Goal: Information Seeking & Learning: Compare options

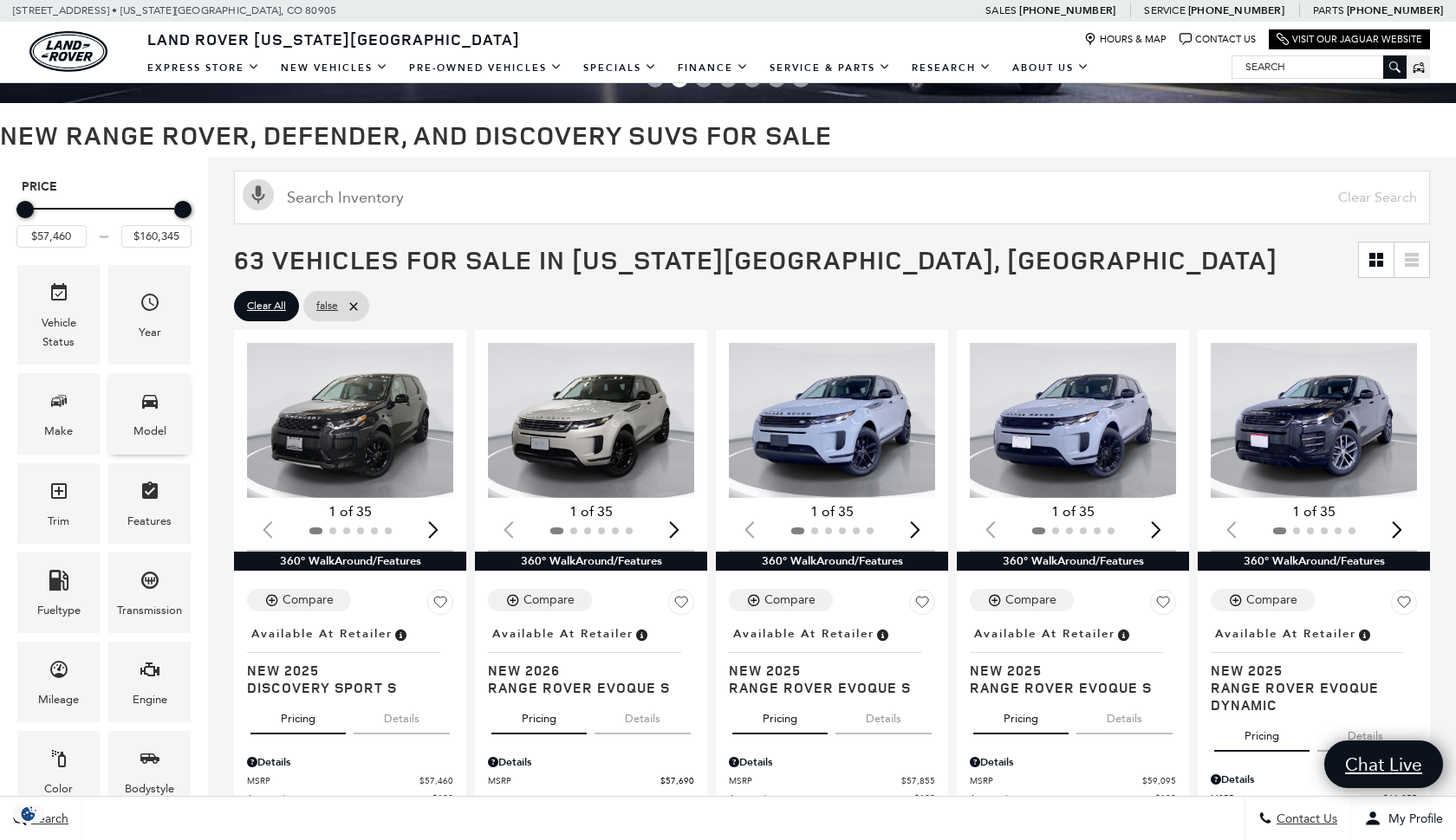
click at [160, 407] on div "Model" at bounding box center [149, 413] width 82 height 81
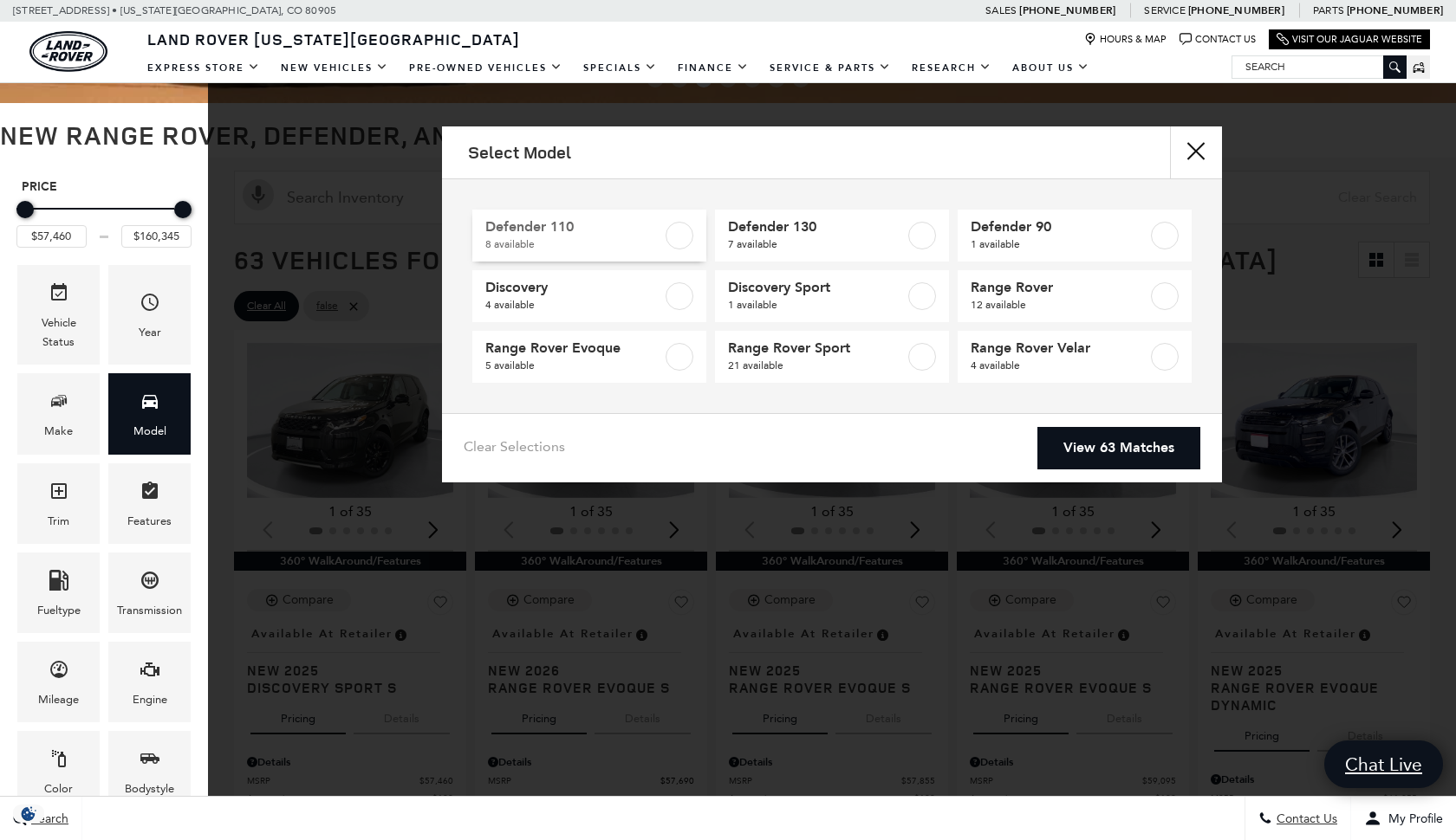
click at [688, 232] on label at bounding box center [679, 235] width 28 height 28
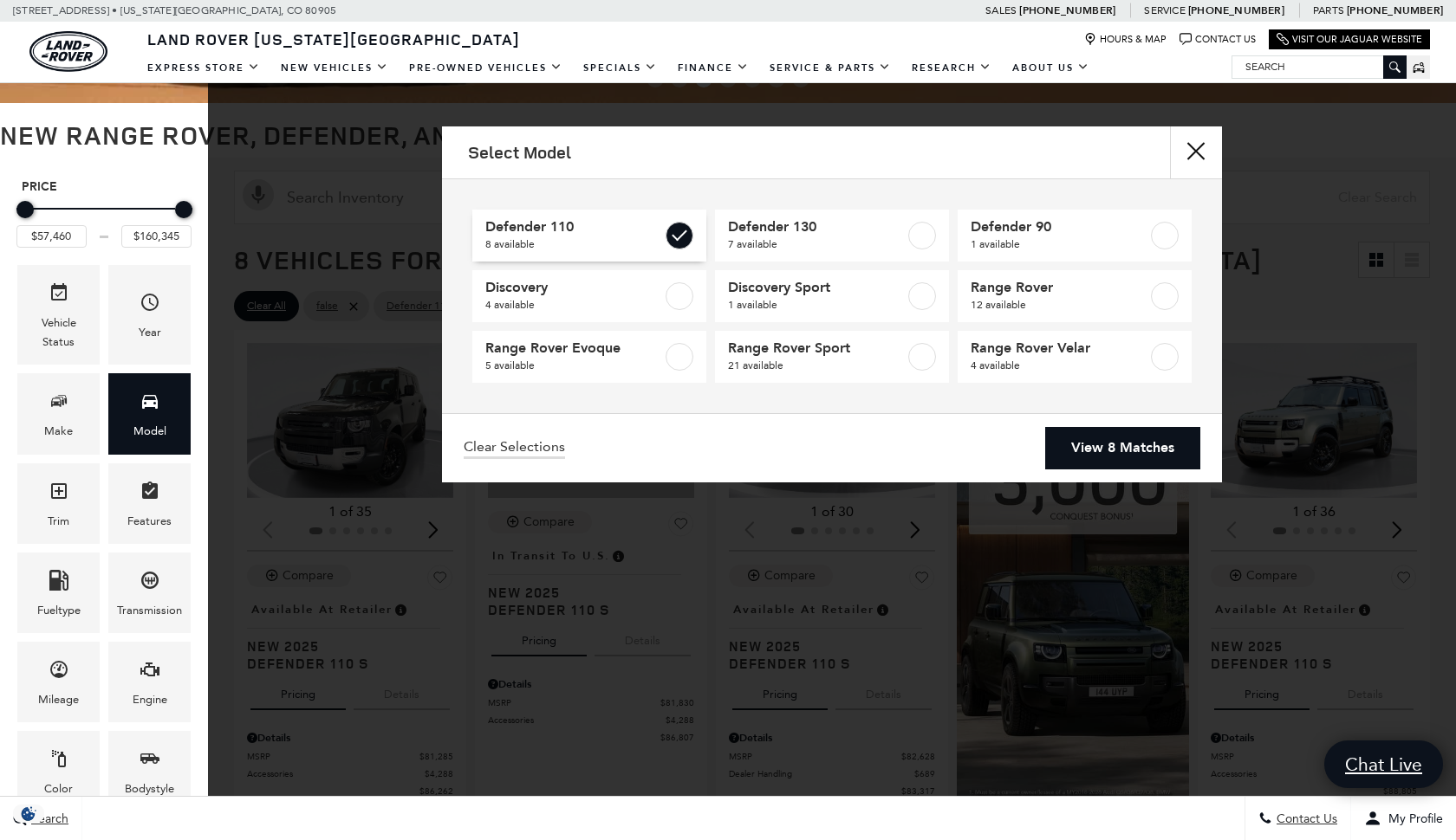
type input "$69,909"
type input "$125,234"
checkbox input "true"
click at [920, 238] on label at bounding box center [922, 235] width 28 height 28
type input "$134,749"
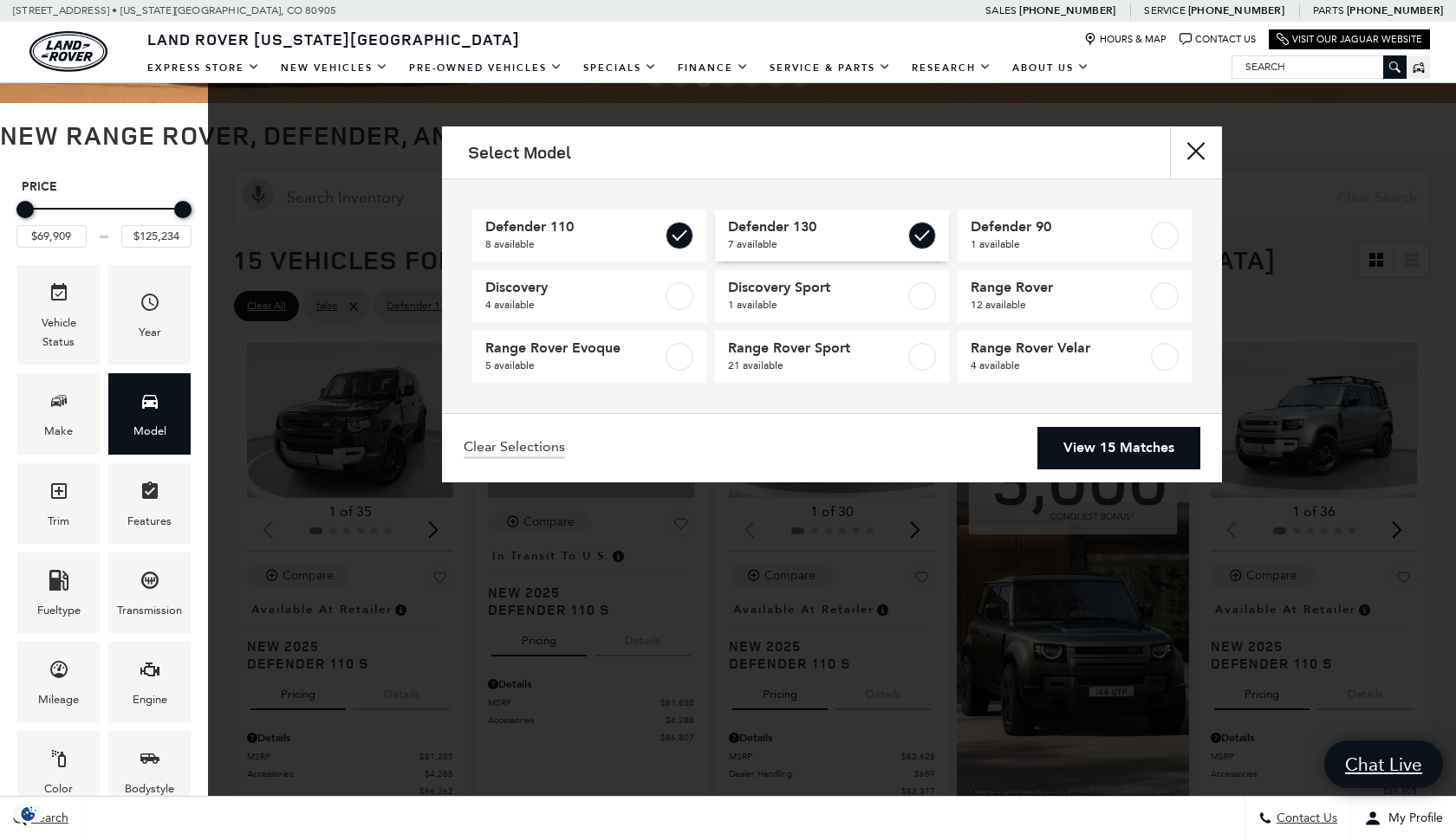
checkbox input "true"
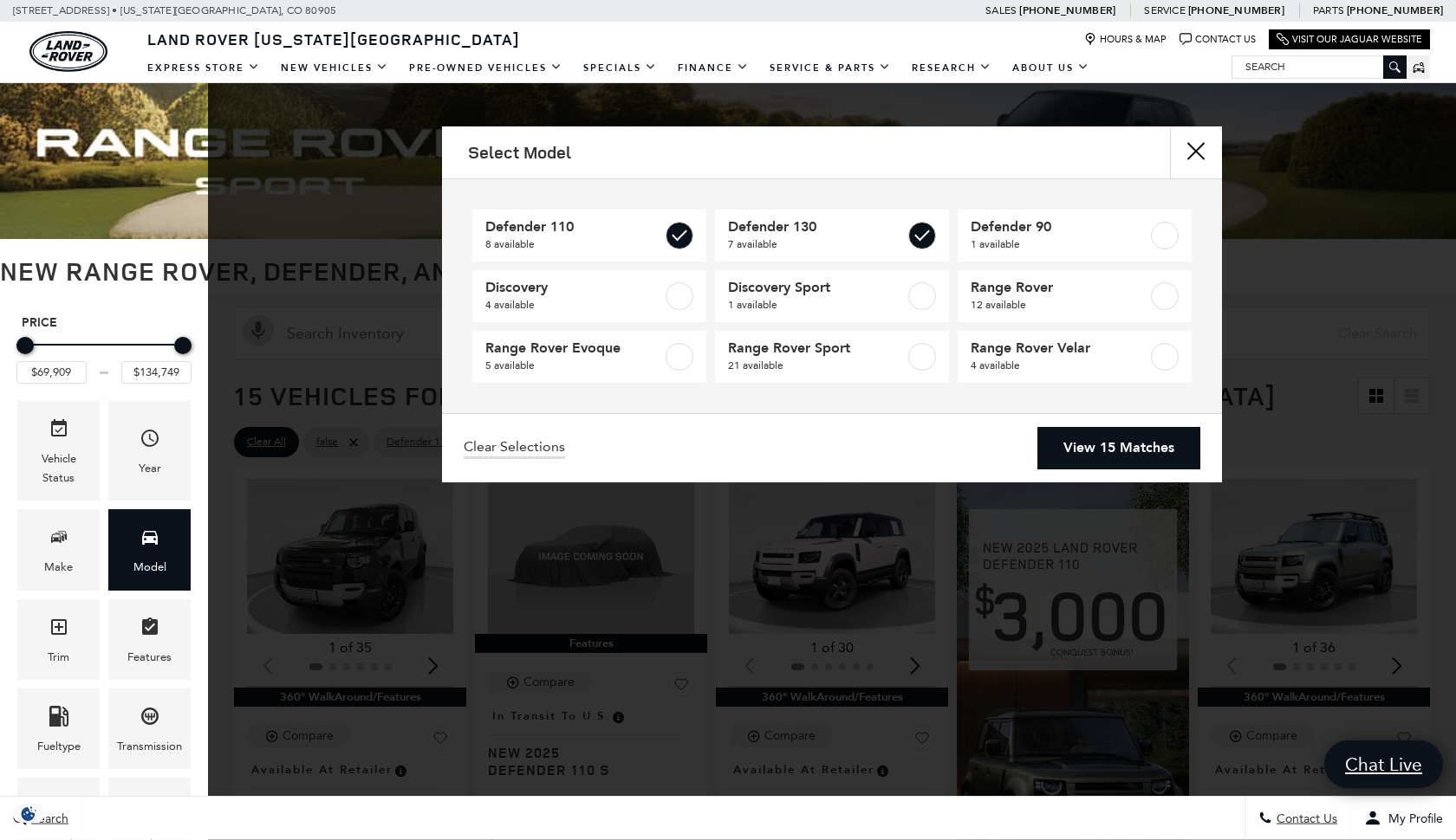
click at [1126, 437] on link "View 15 Matches" at bounding box center [1118, 448] width 163 height 43
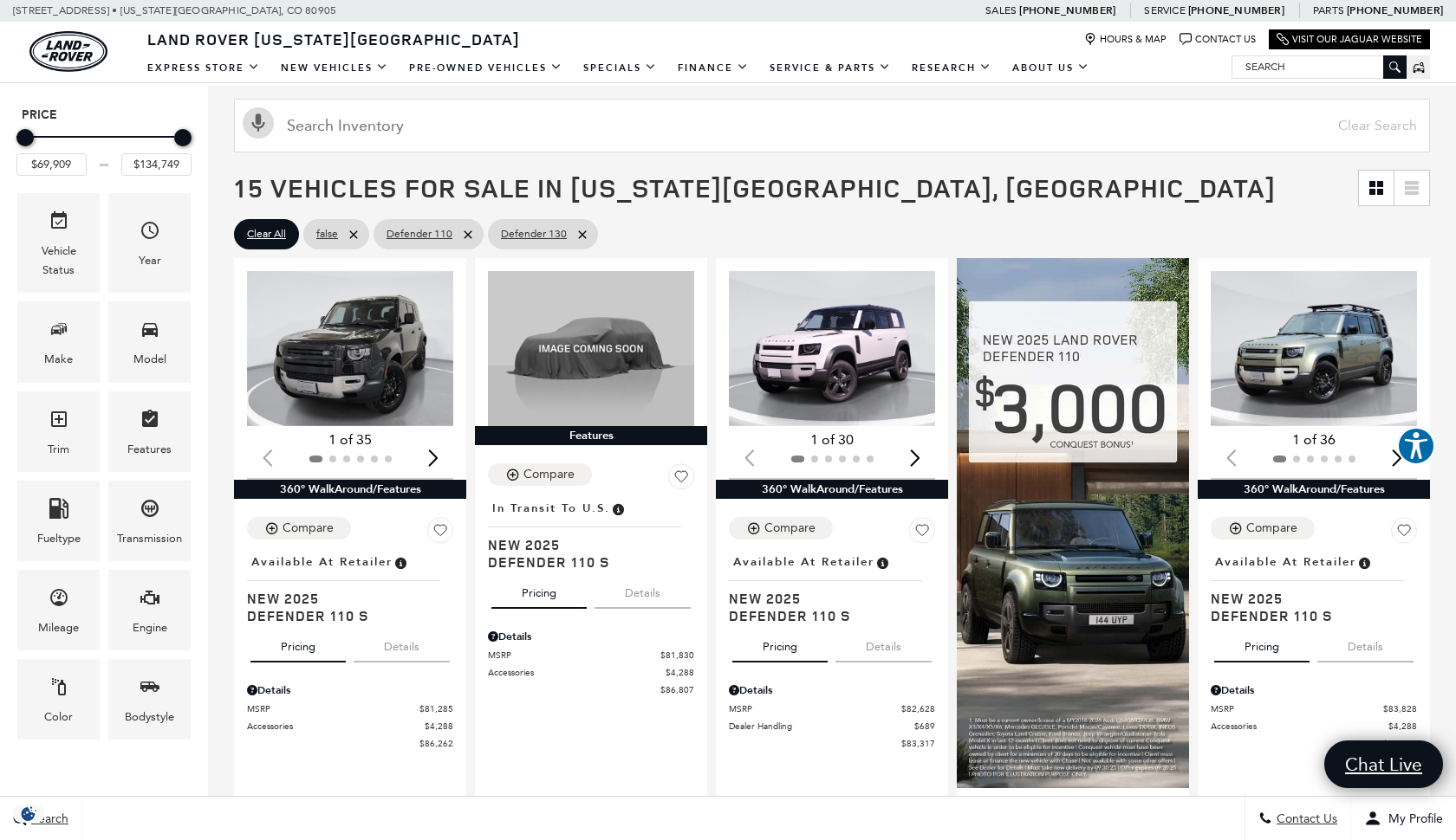
scroll to position [151, 0]
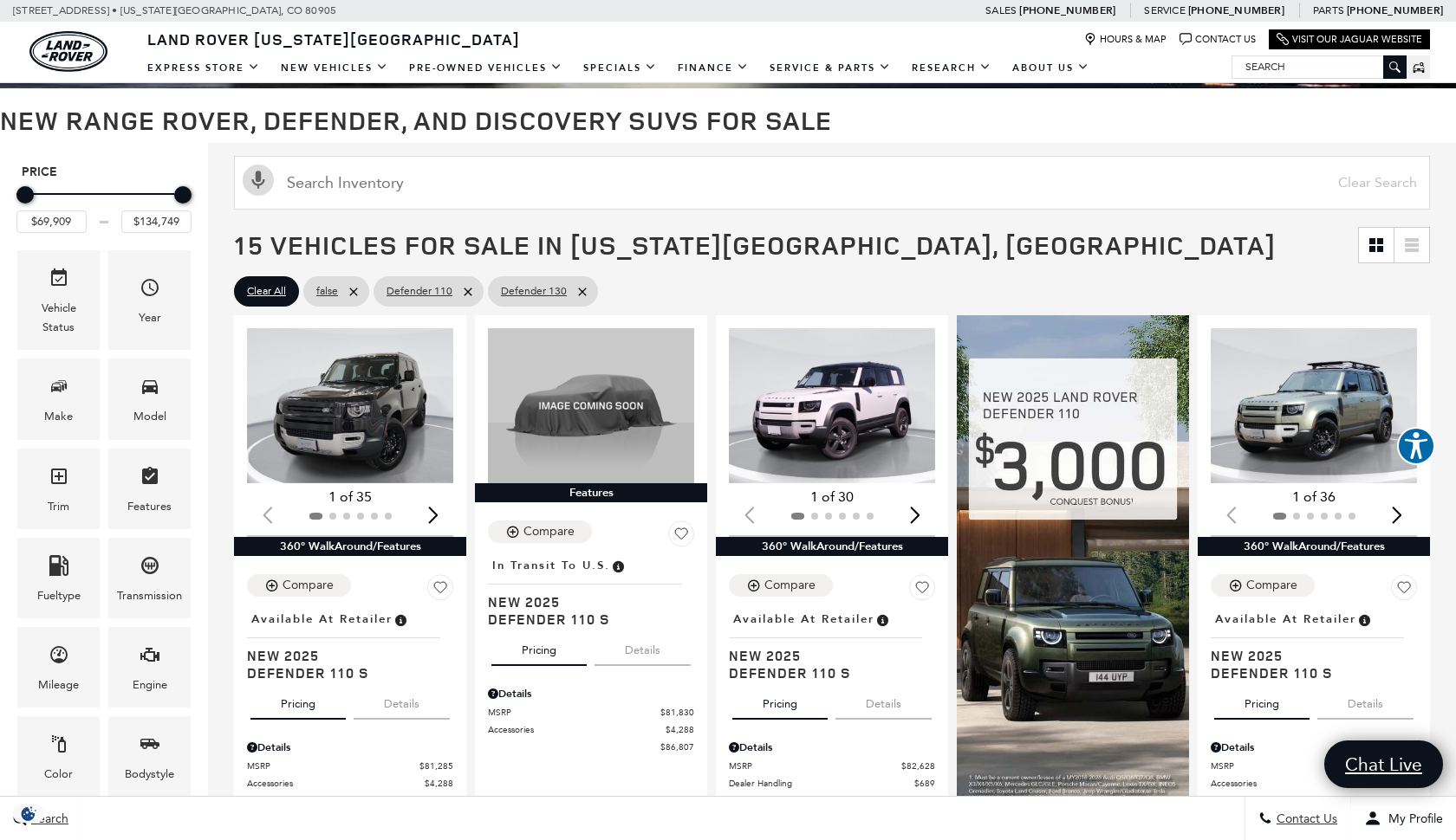
click at [1417, 243] on icon at bounding box center [1411, 245] width 14 height 14
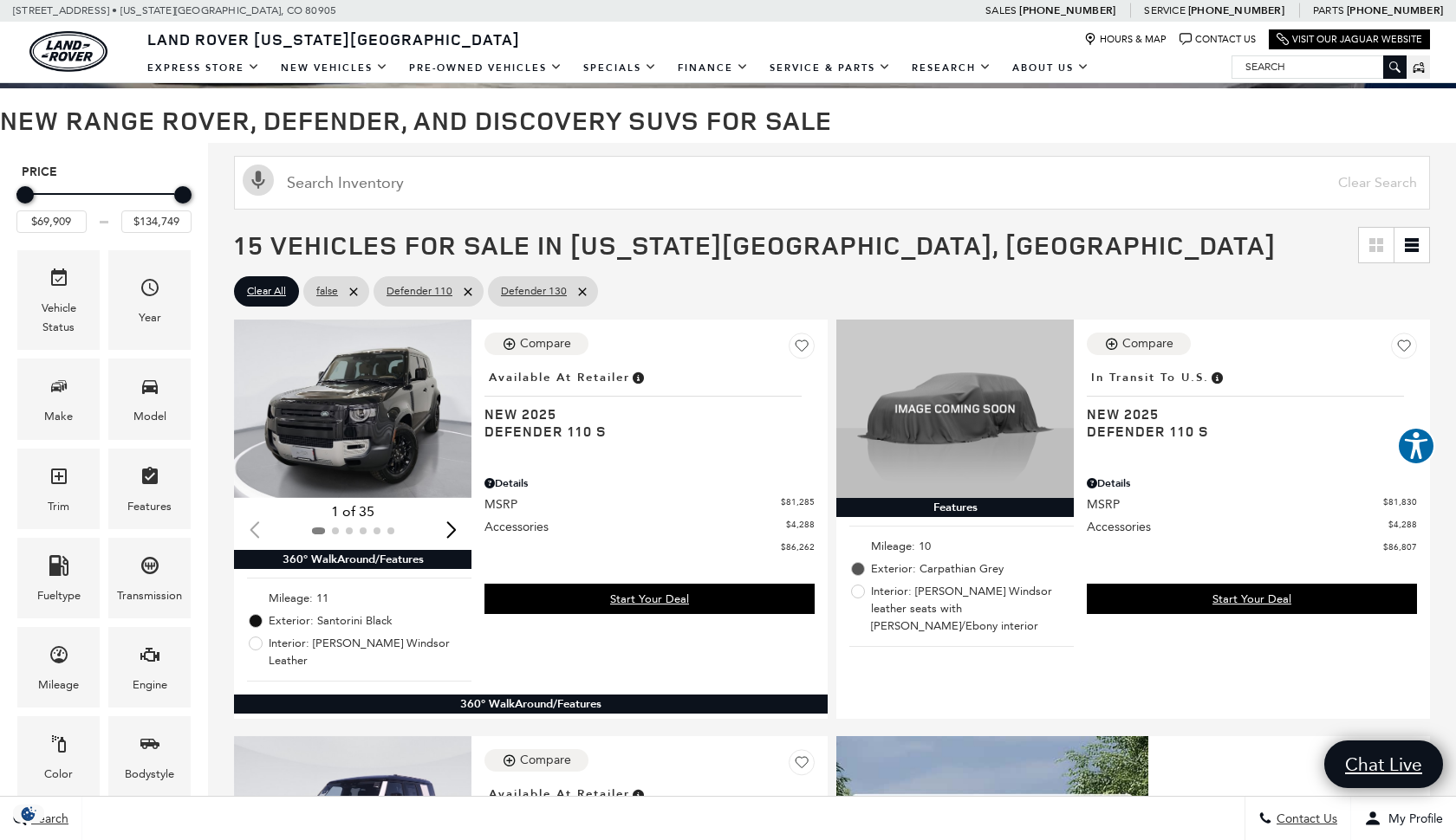
click at [1380, 247] on icon "Grid View" at bounding box center [1380, 249] width 7 height 7
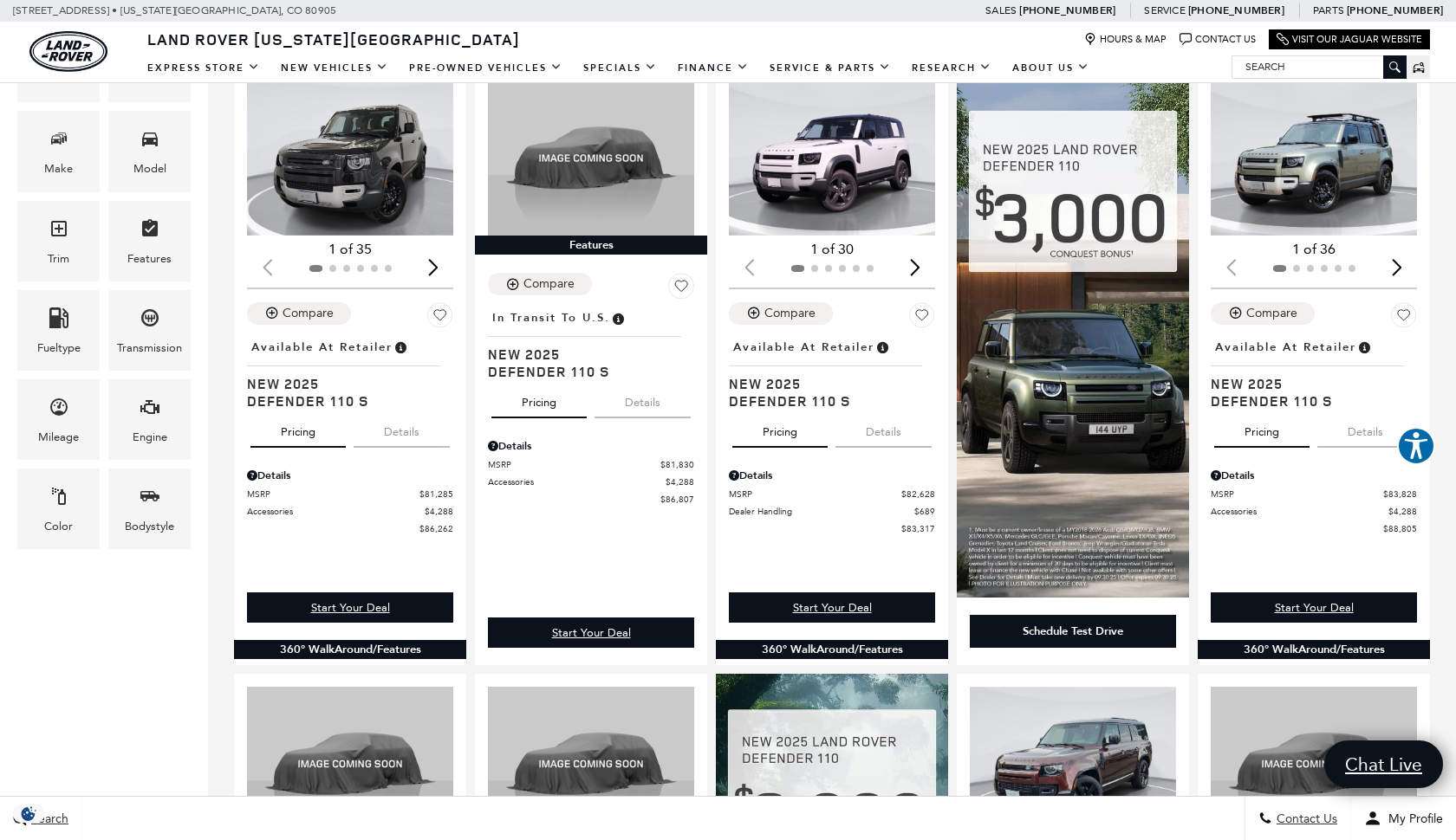
scroll to position [404, 0]
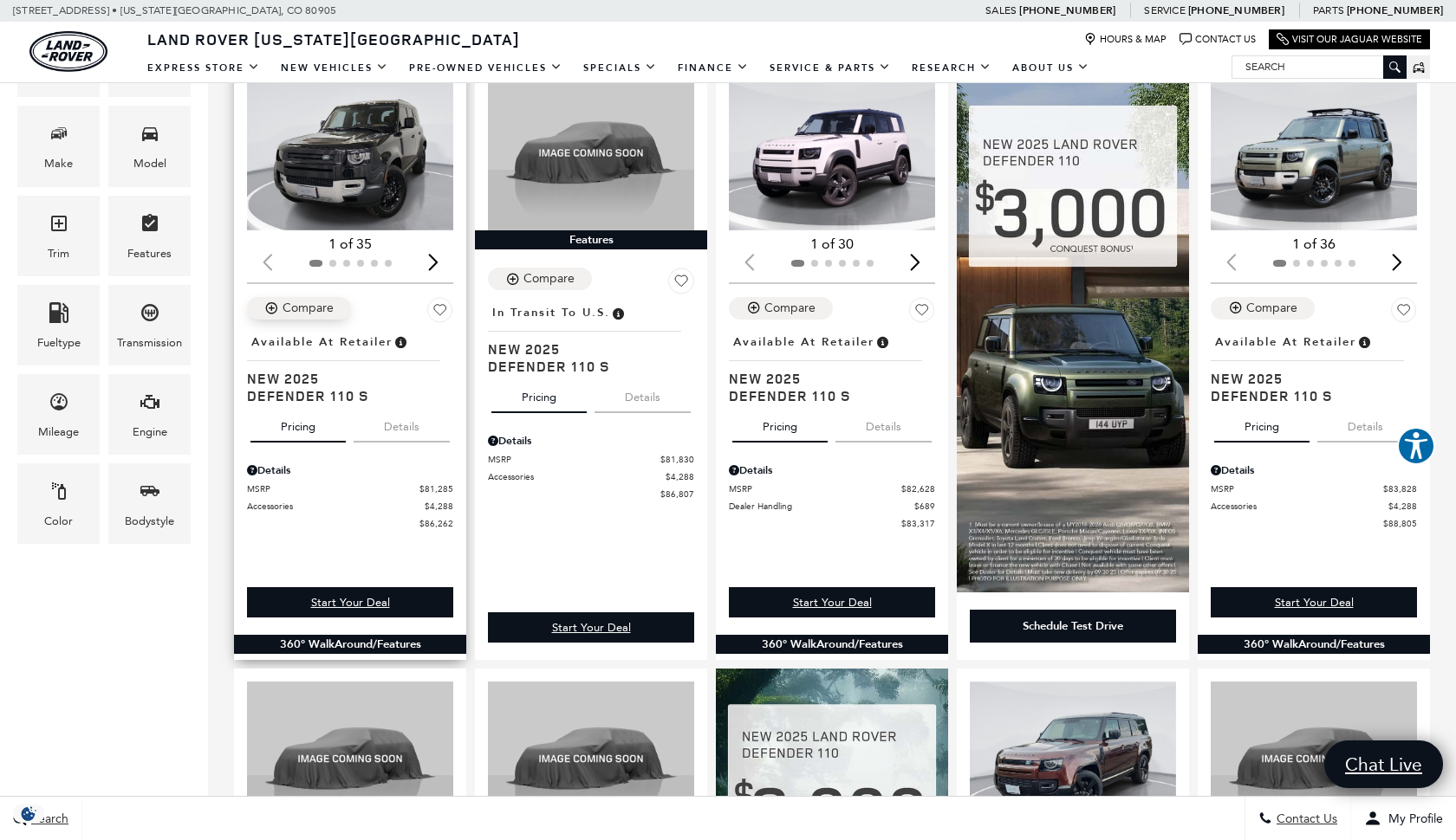
click at [323, 310] on div "Compare" at bounding box center [308, 308] width 51 height 16
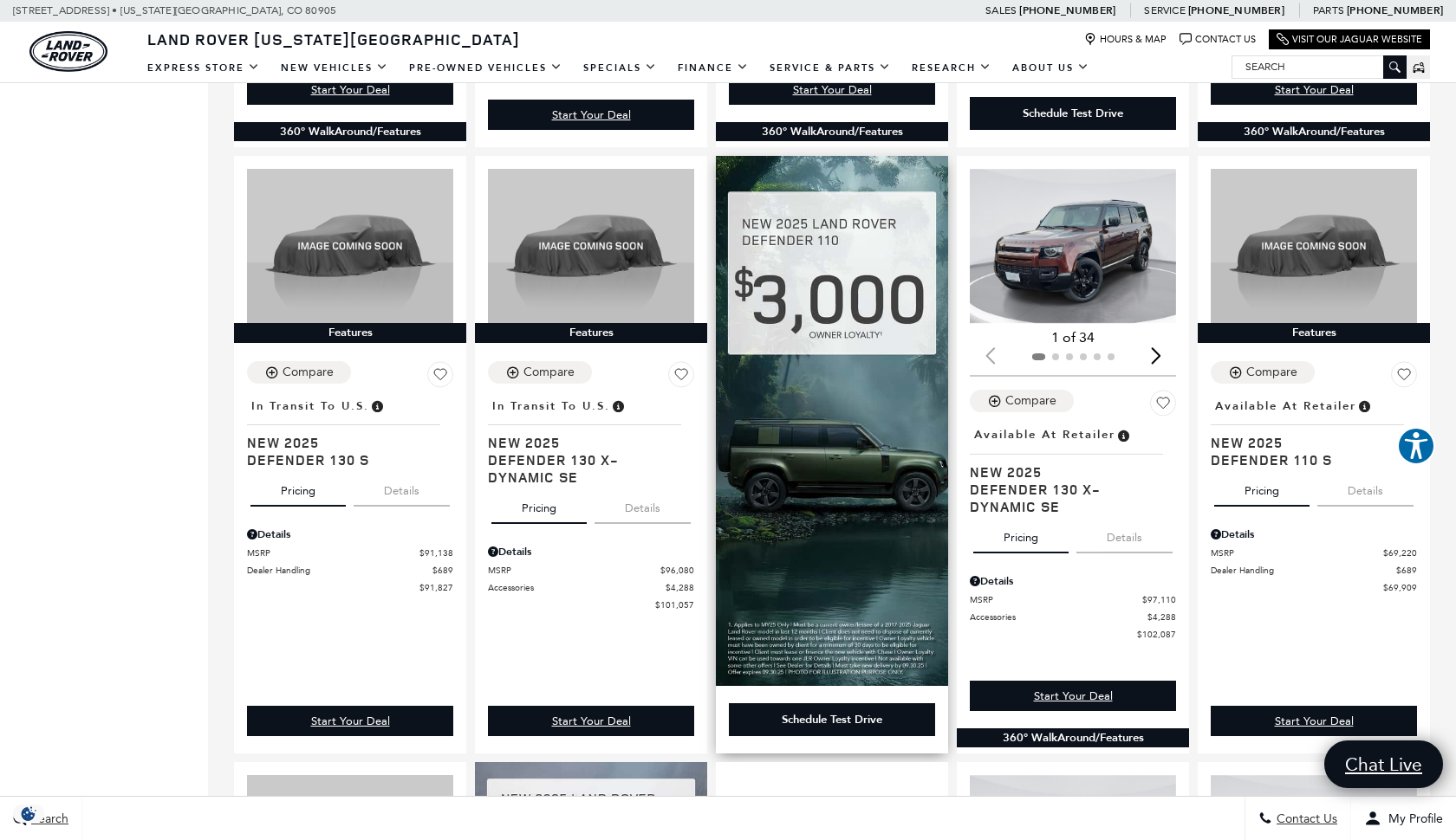
scroll to position [1003, 0]
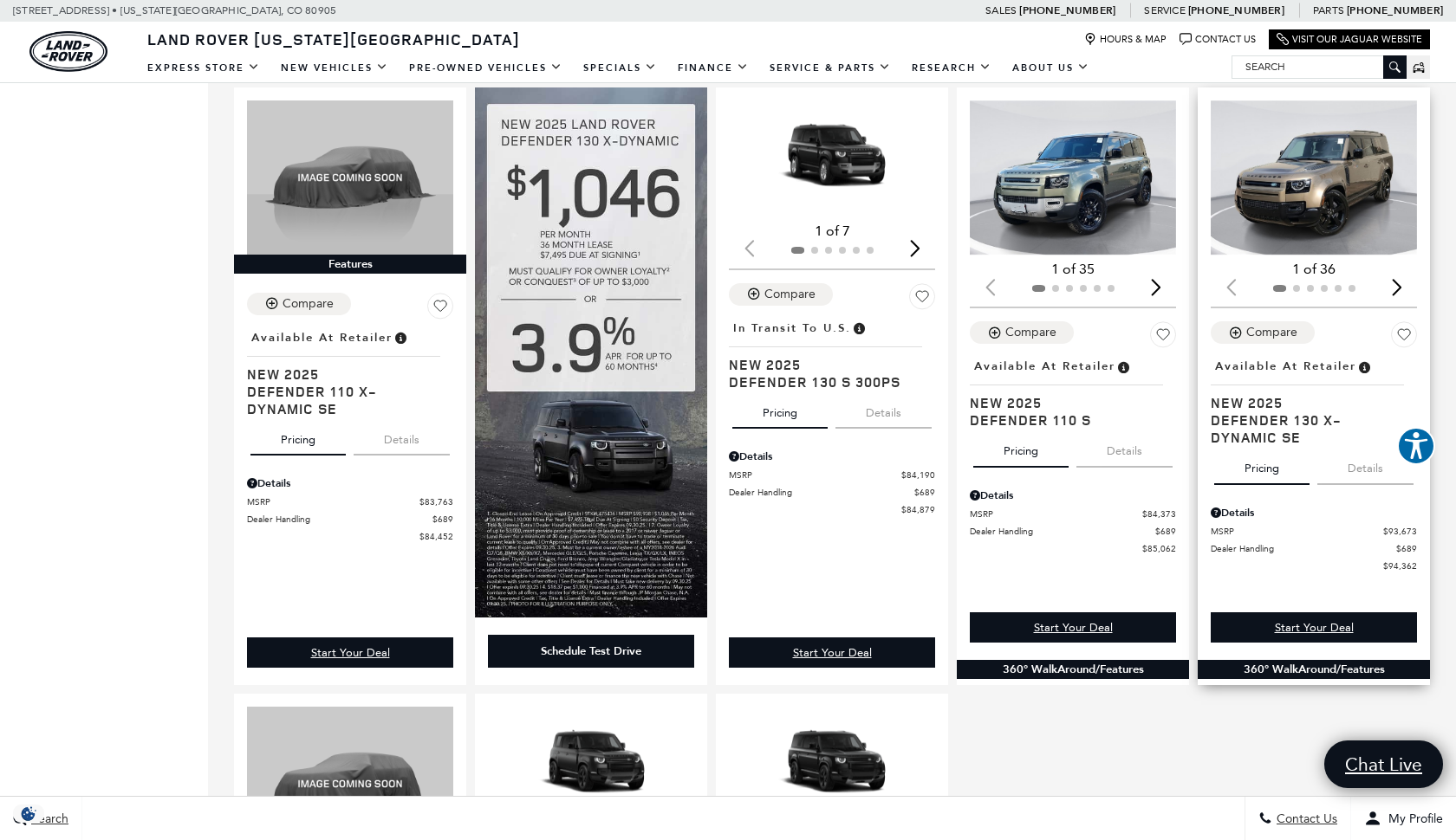
scroll to position [1600, 0]
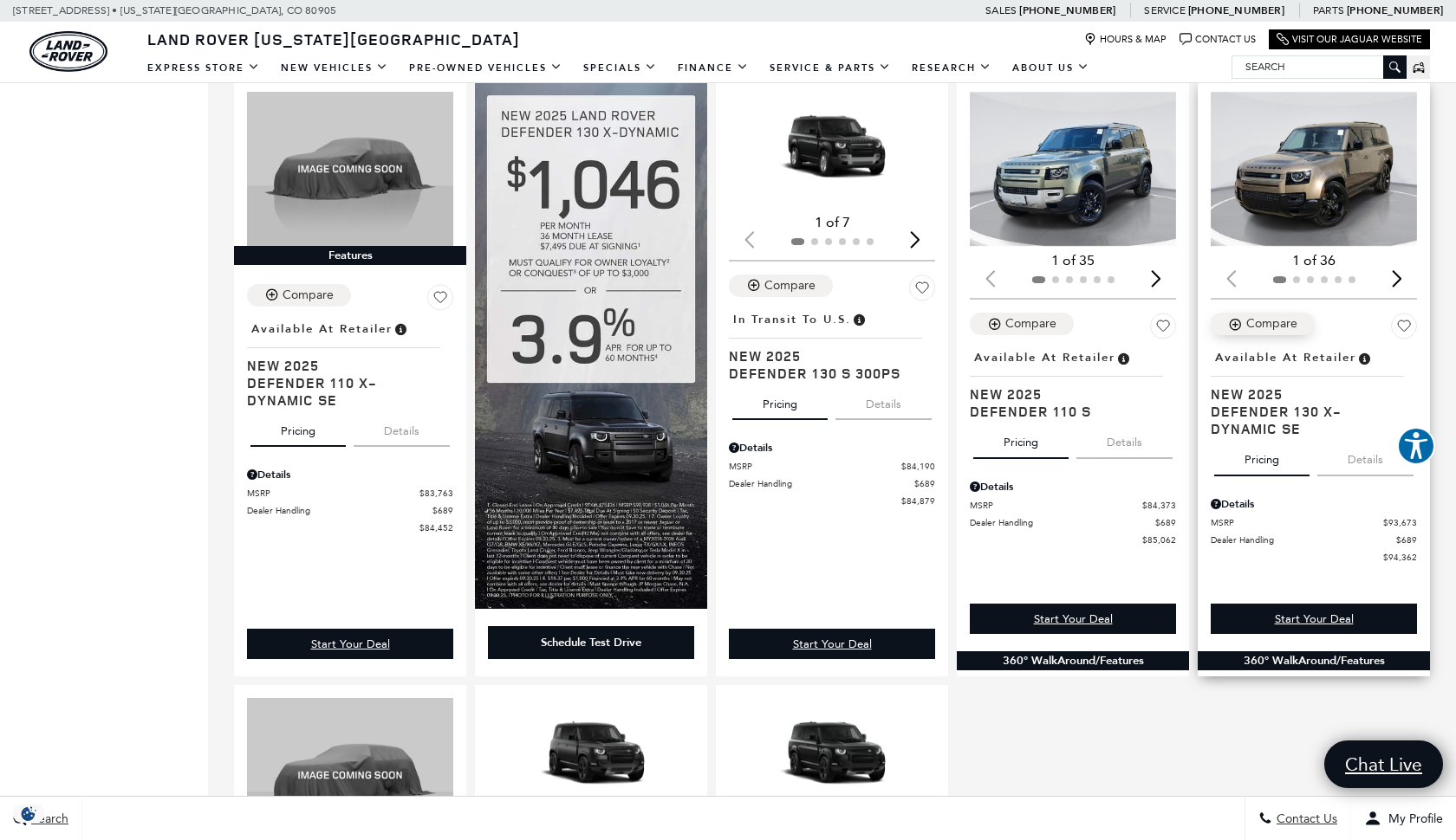
click at [1274, 323] on div "Compare" at bounding box center [1271, 324] width 51 height 16
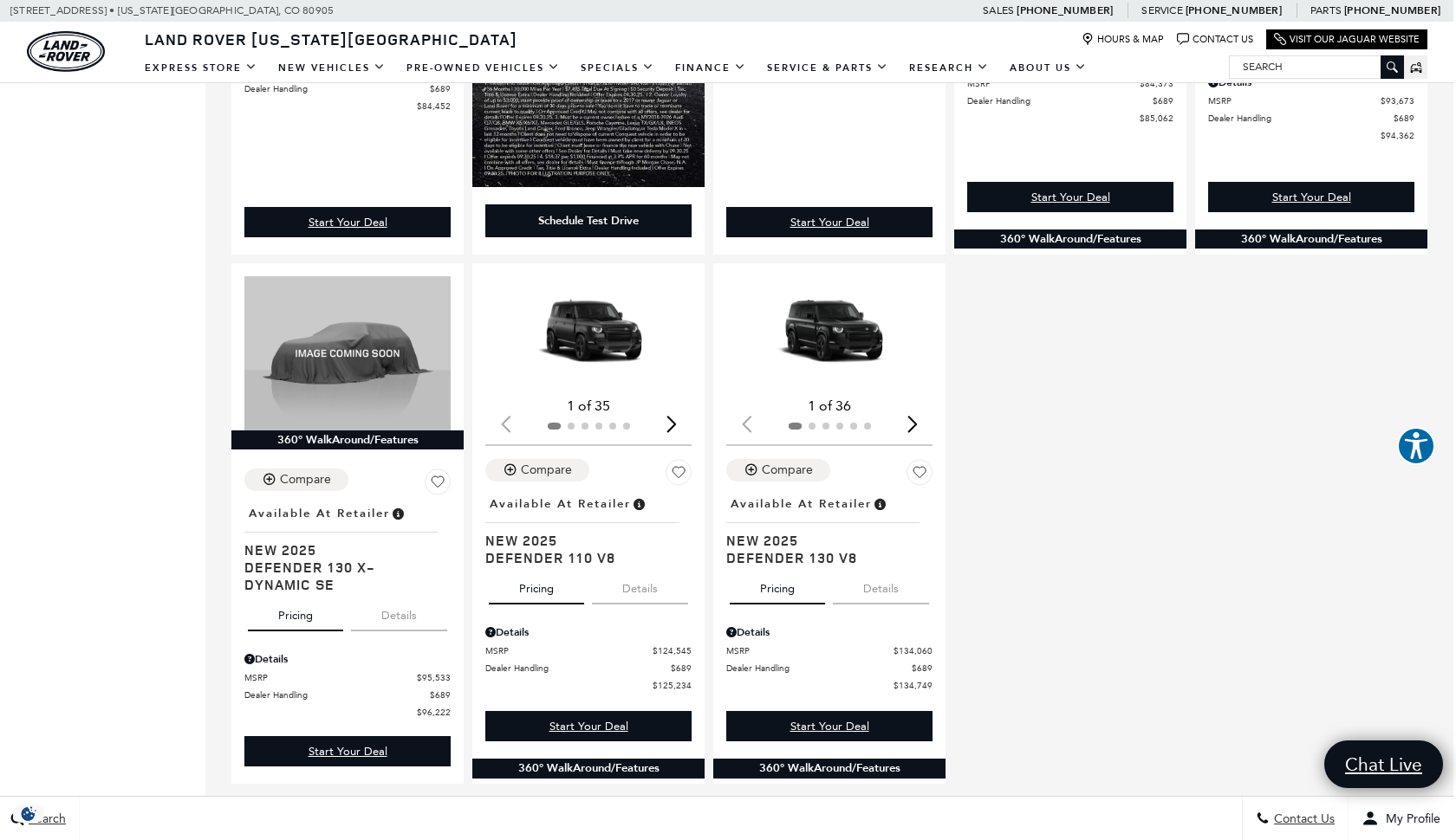
scroll to position [2026, 3]
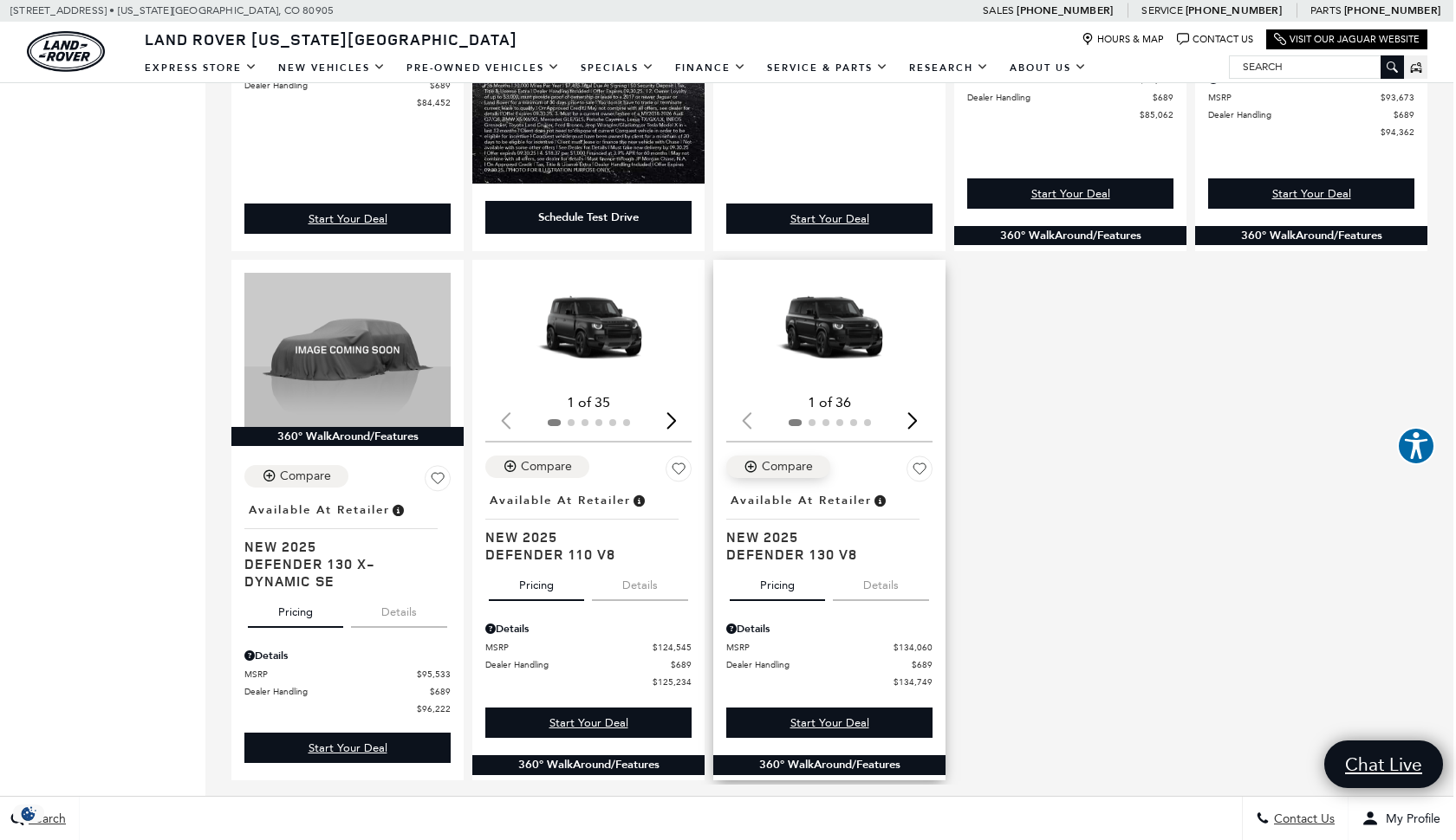
click at [794, 472] on div "Compare" at bounding box center [787, 467] width 51 height 16
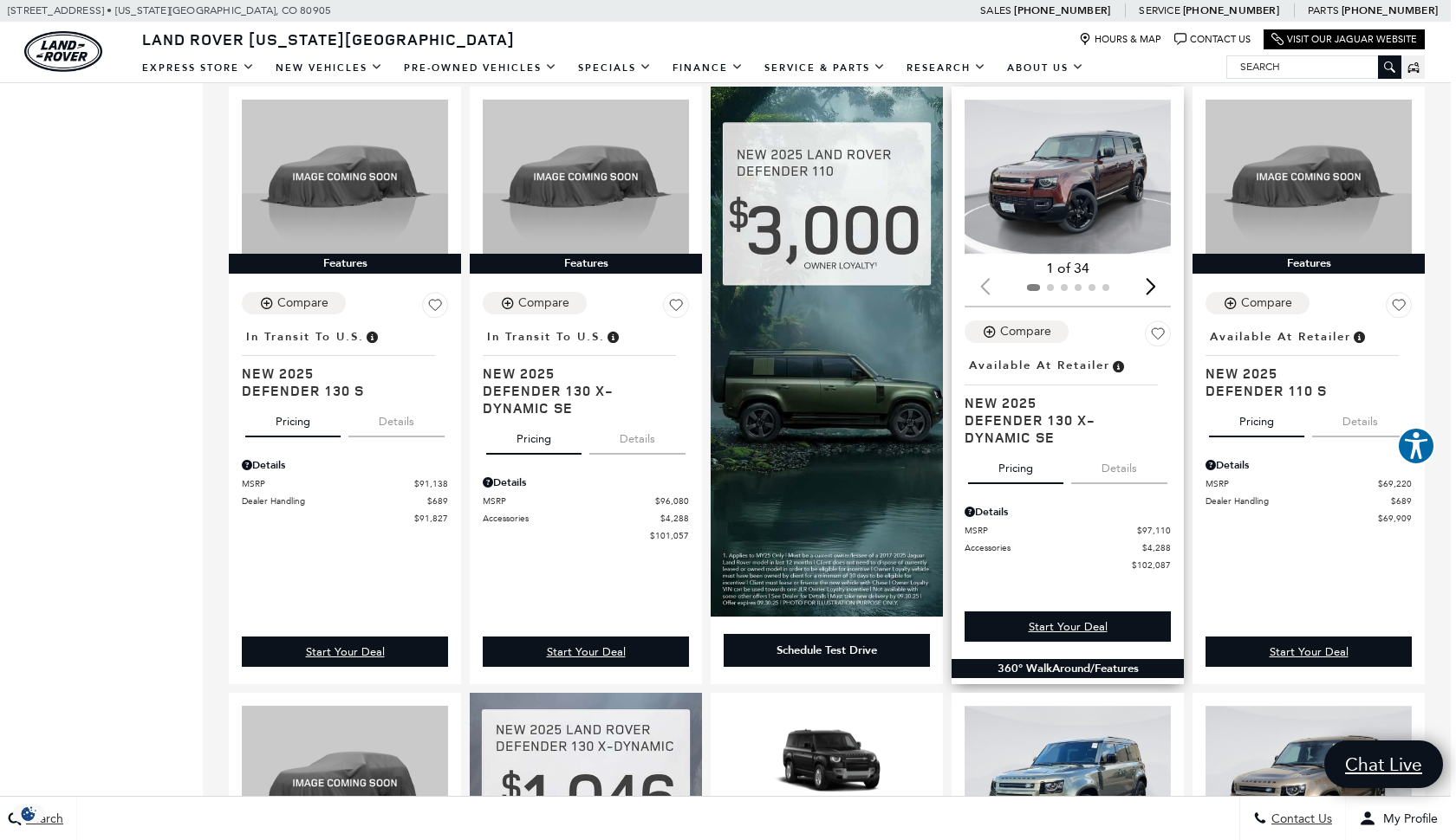
scroll to position [986, 7]
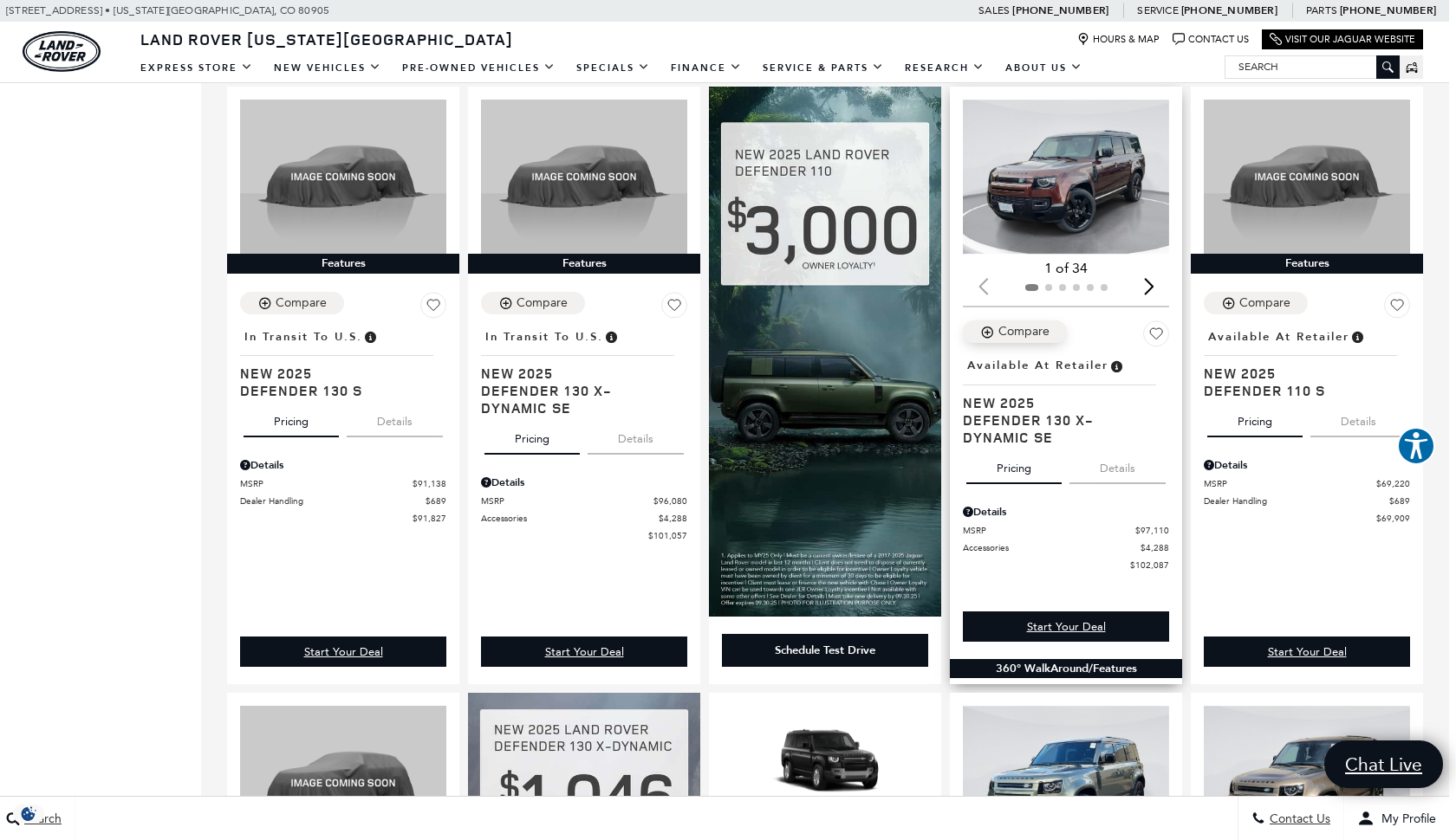
click at [1039, 325] on div "Compare" at bounding box center [1023, 331] width 51 height 16
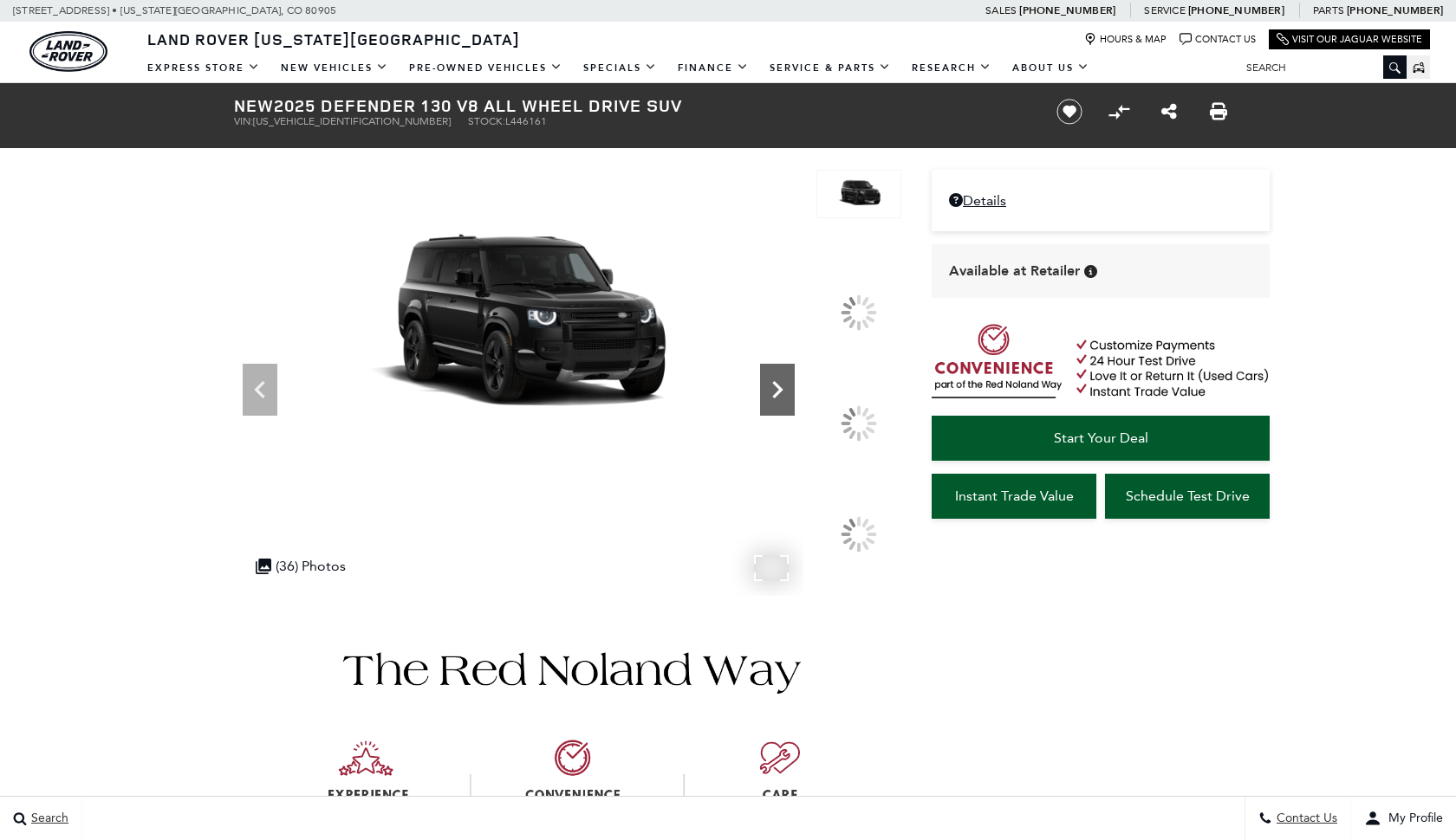
click at [795, 407] on icon at bounding box center [777, 389] width 34 height 34
click at [857, 417] on div at bounding box center [858, 422] width 49 height 49
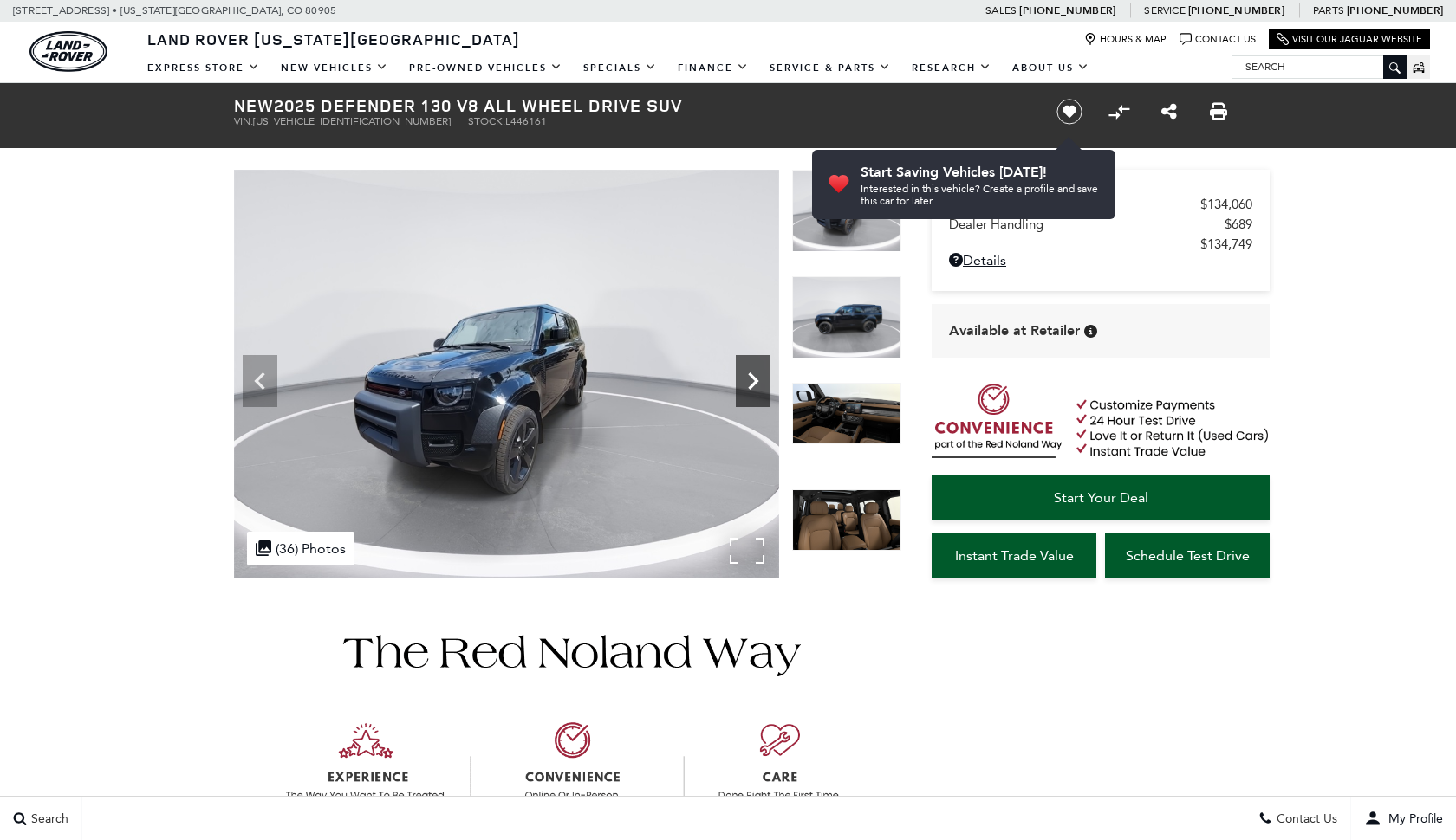
click at [750, 378] on icon "Next" at bounding box center [753, 380] width 34 height 34
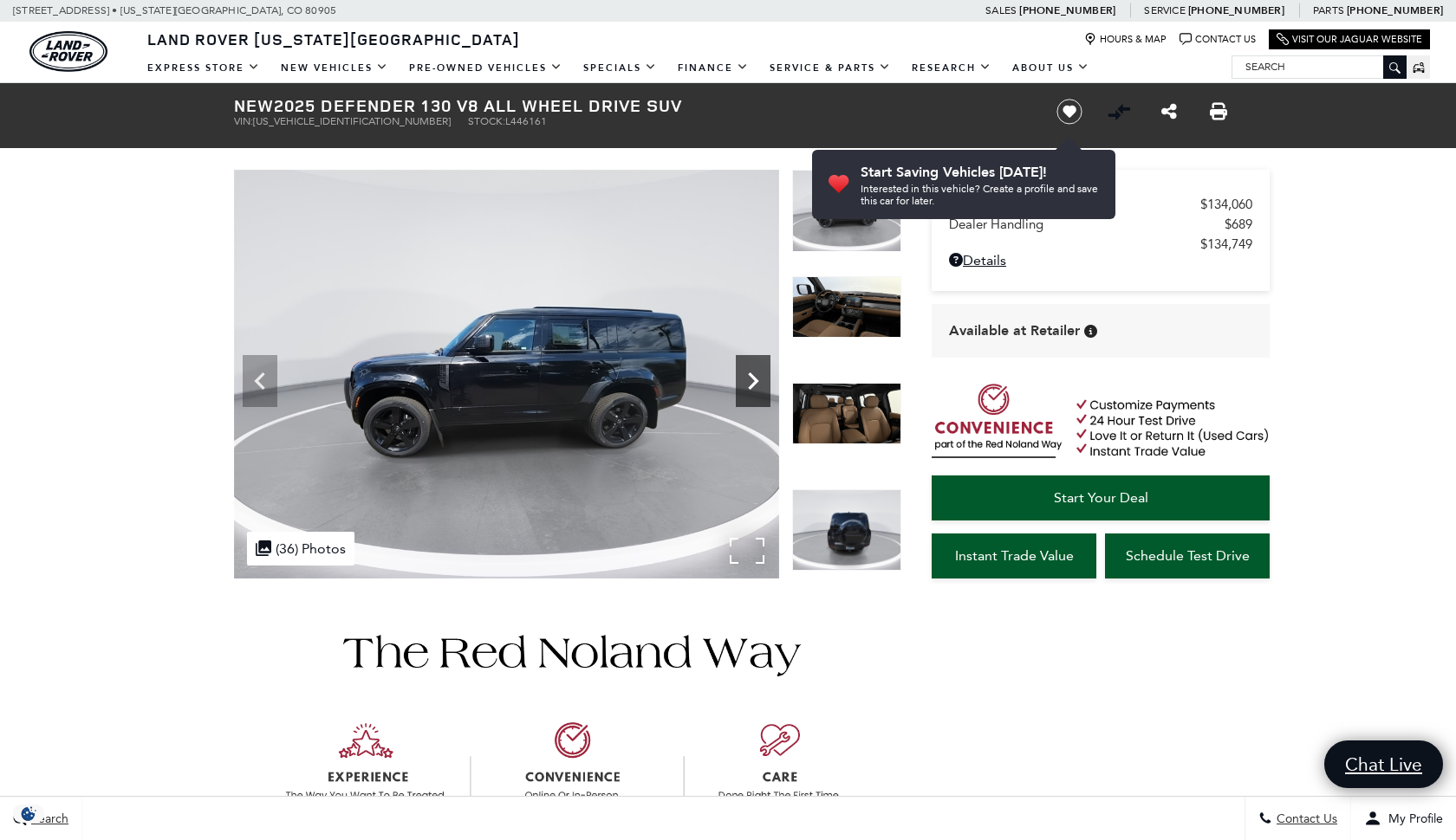
click at [756, 383] on icon "Next" at bounding box center [753, 380] width 10 height 18
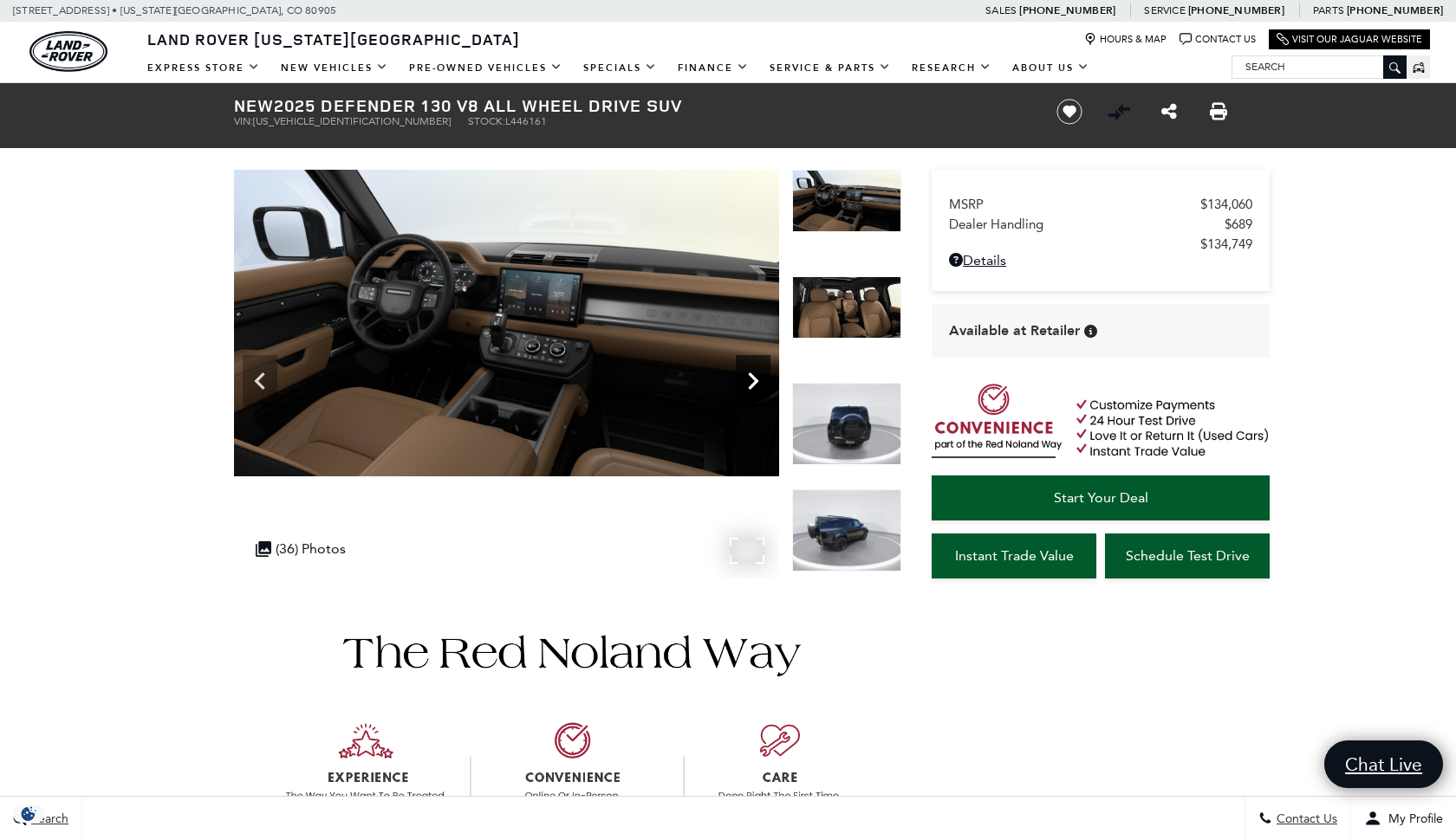
click at [754, 380] on icon "Next" at bounding box center [753, 380] width 10 height 18
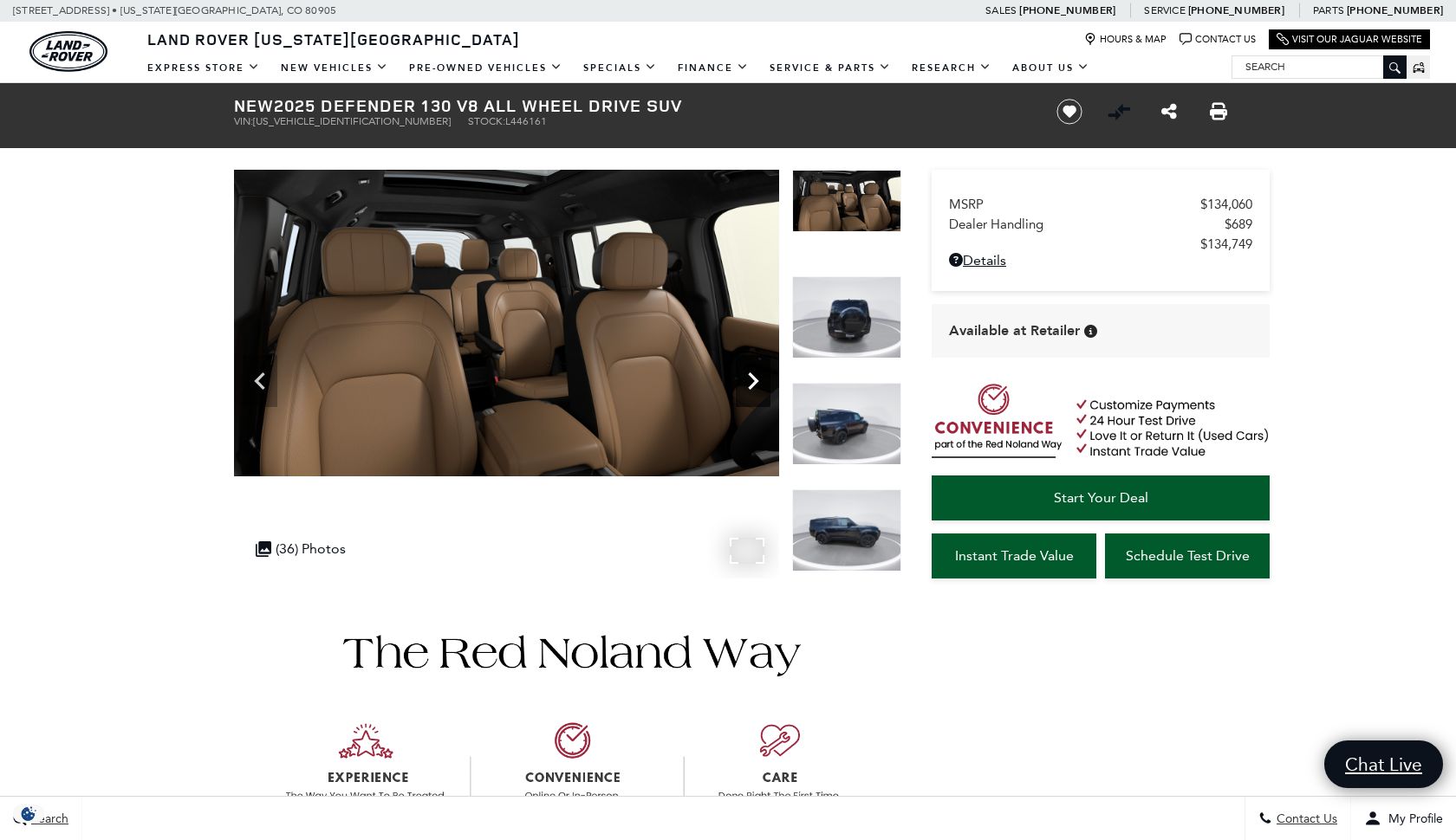
click at [754, 379] on icon "Next" at bounding box center [753, 380] width 10 height 18
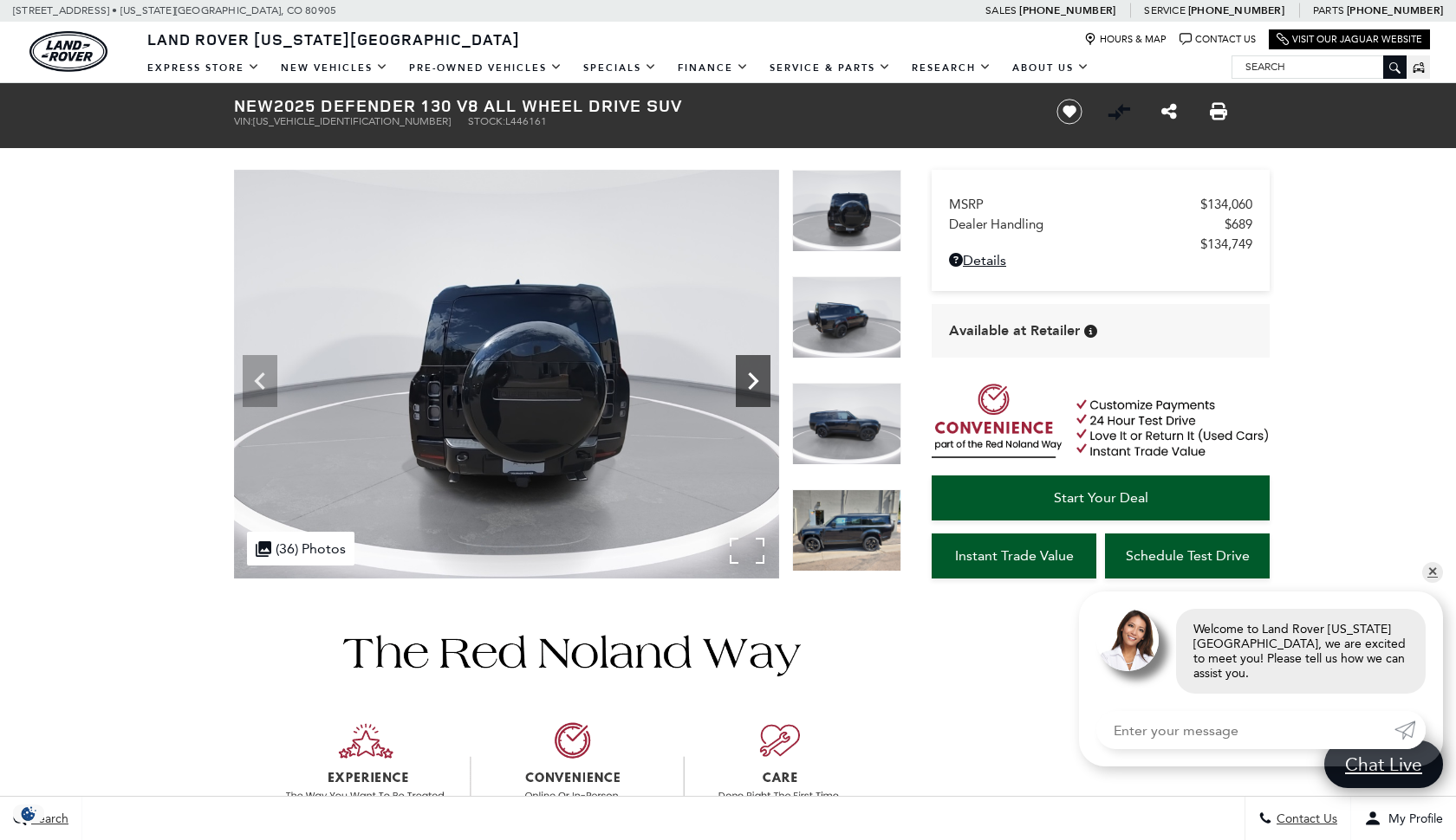
click at [754, 379] on icon "Next" at bounding box center [753, 380] width 10 height 18
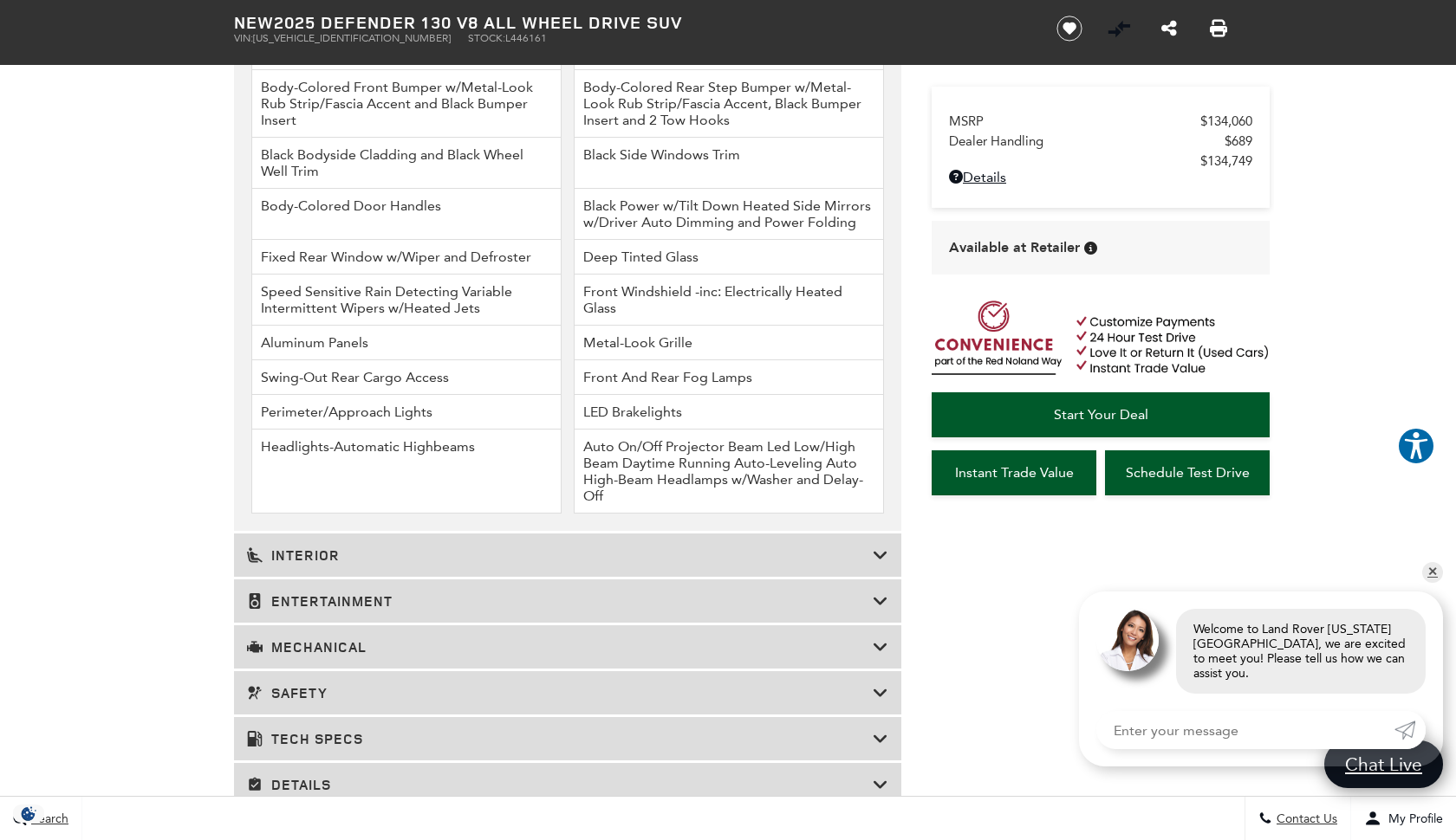
scroll to position [2372, 0]
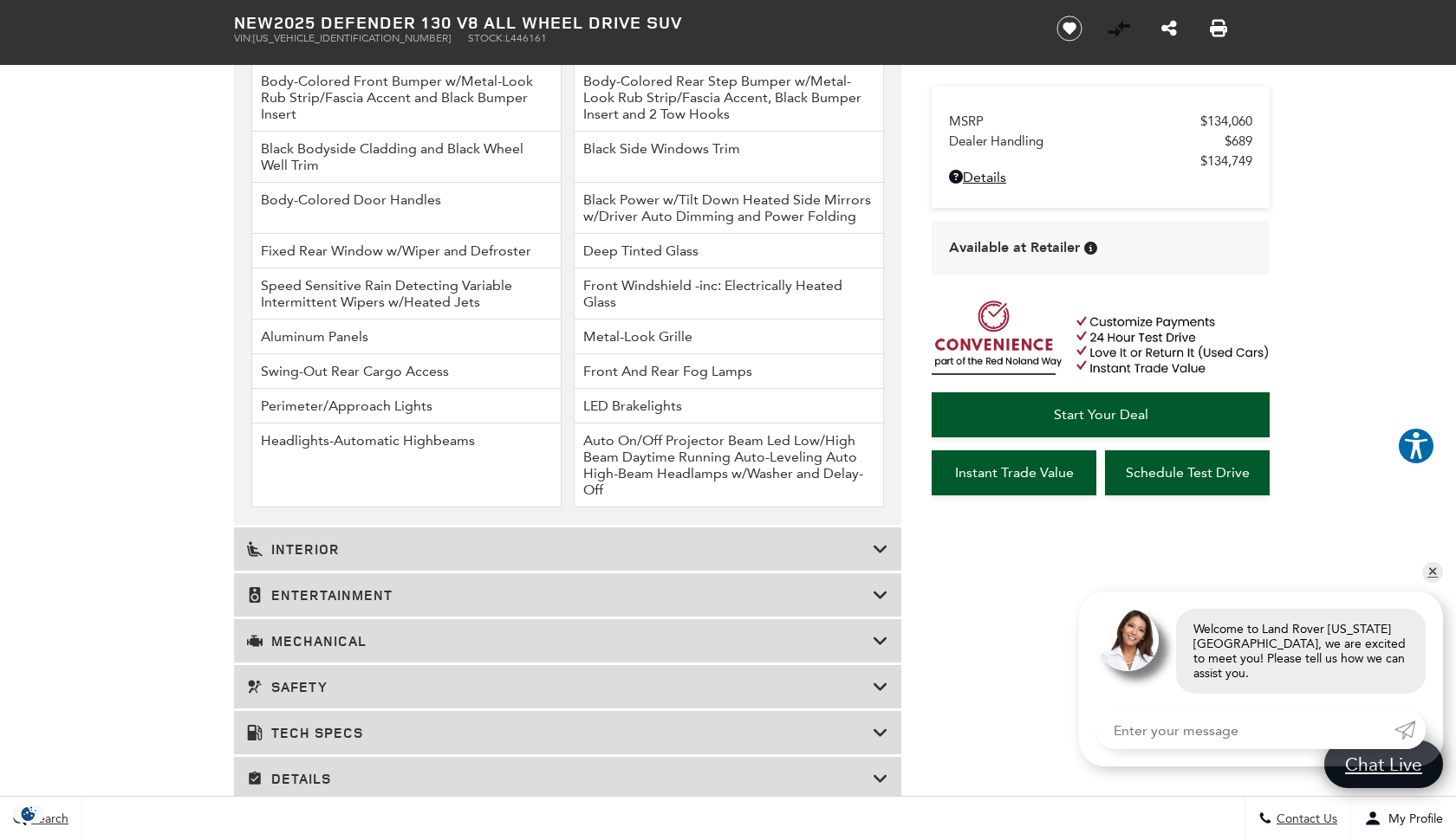
click at [857, 558] on h3 "Interior" at bounding box center [559, 549] width 625 height 18
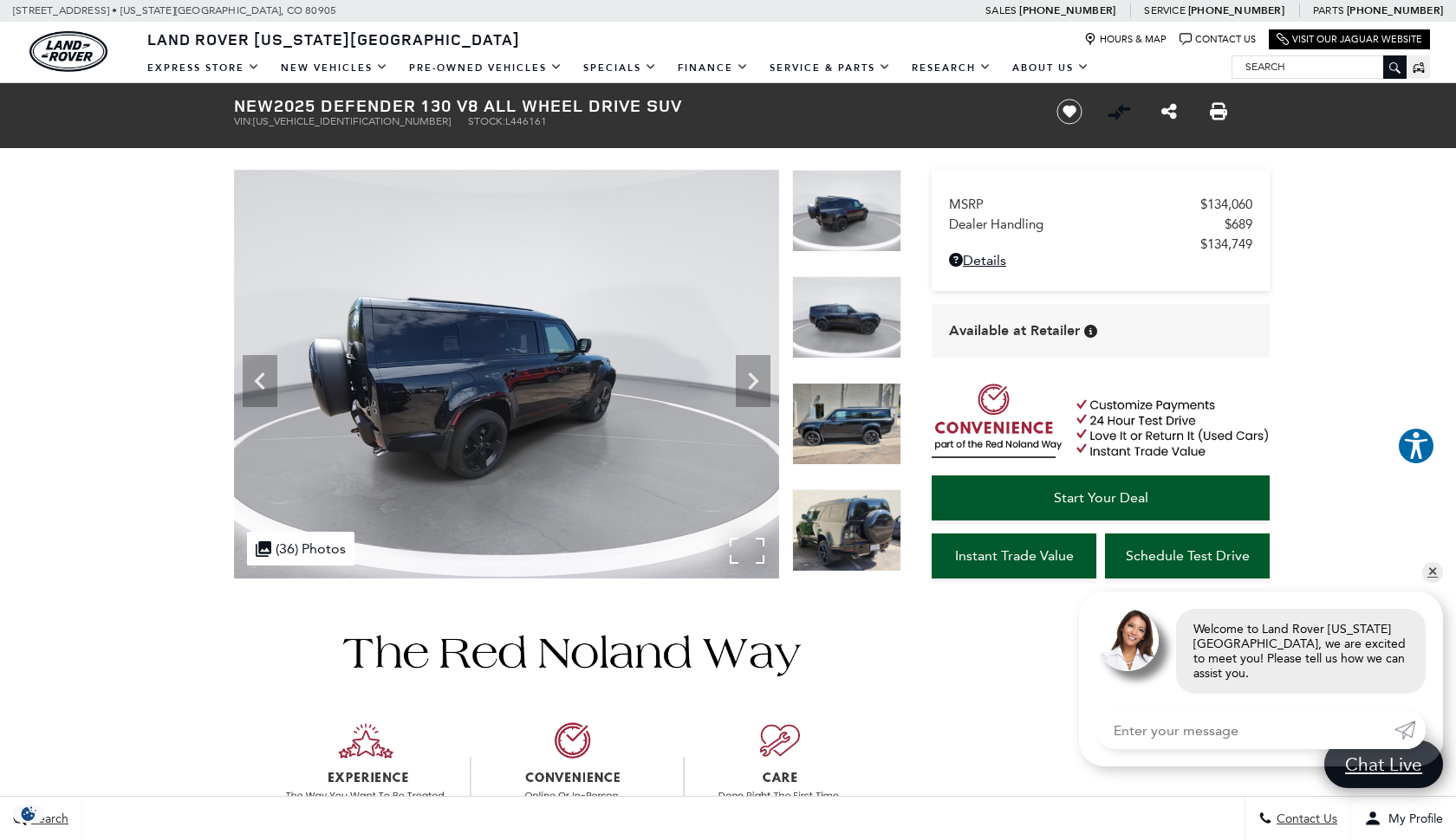
scroll to position [0, 0]
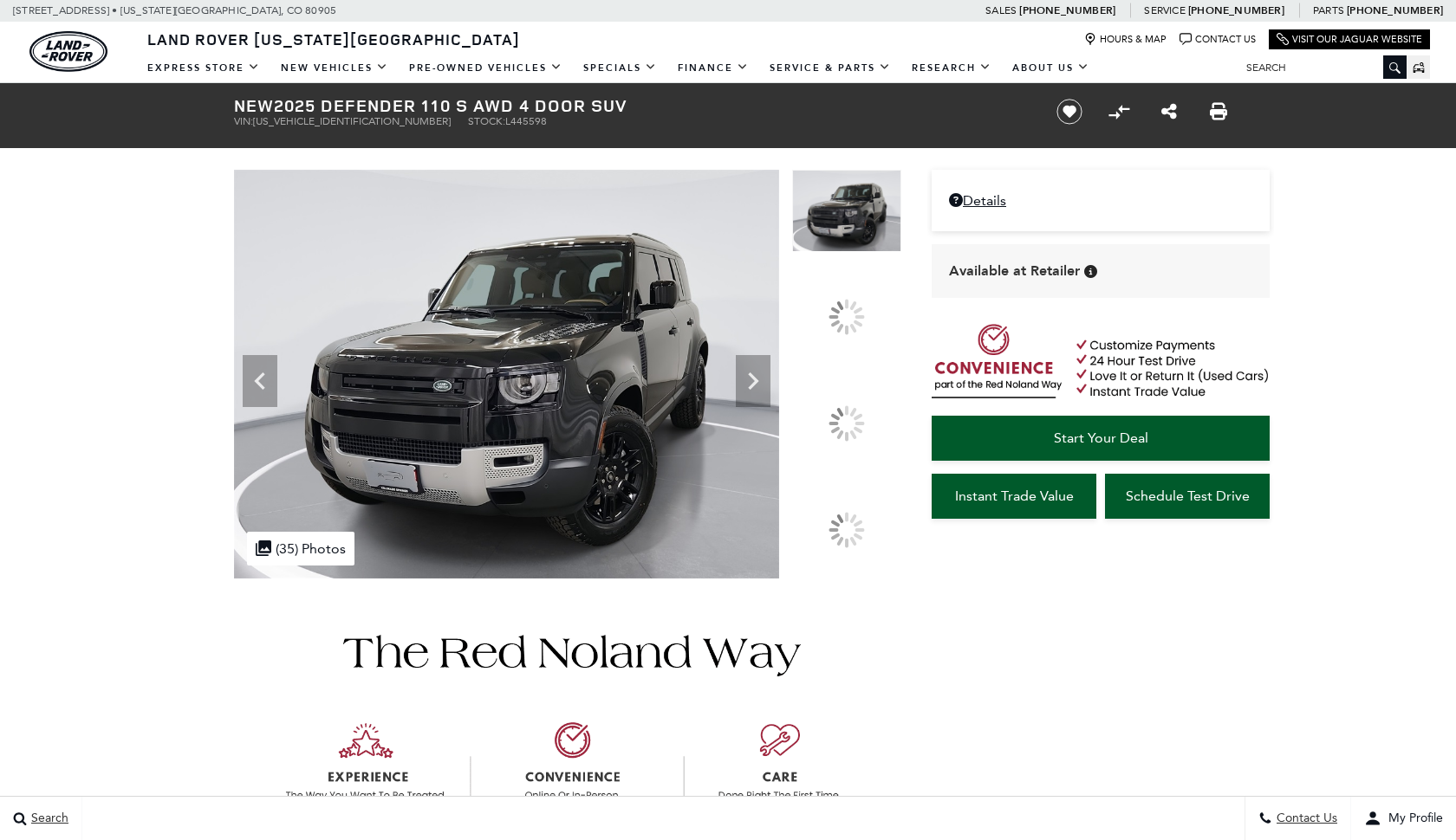
click at [759, 390] on icon at bounding box center [754, 380] width 10 height 18
click at [855, 416] on div at bounding box center [846, 422] width 49 height 49
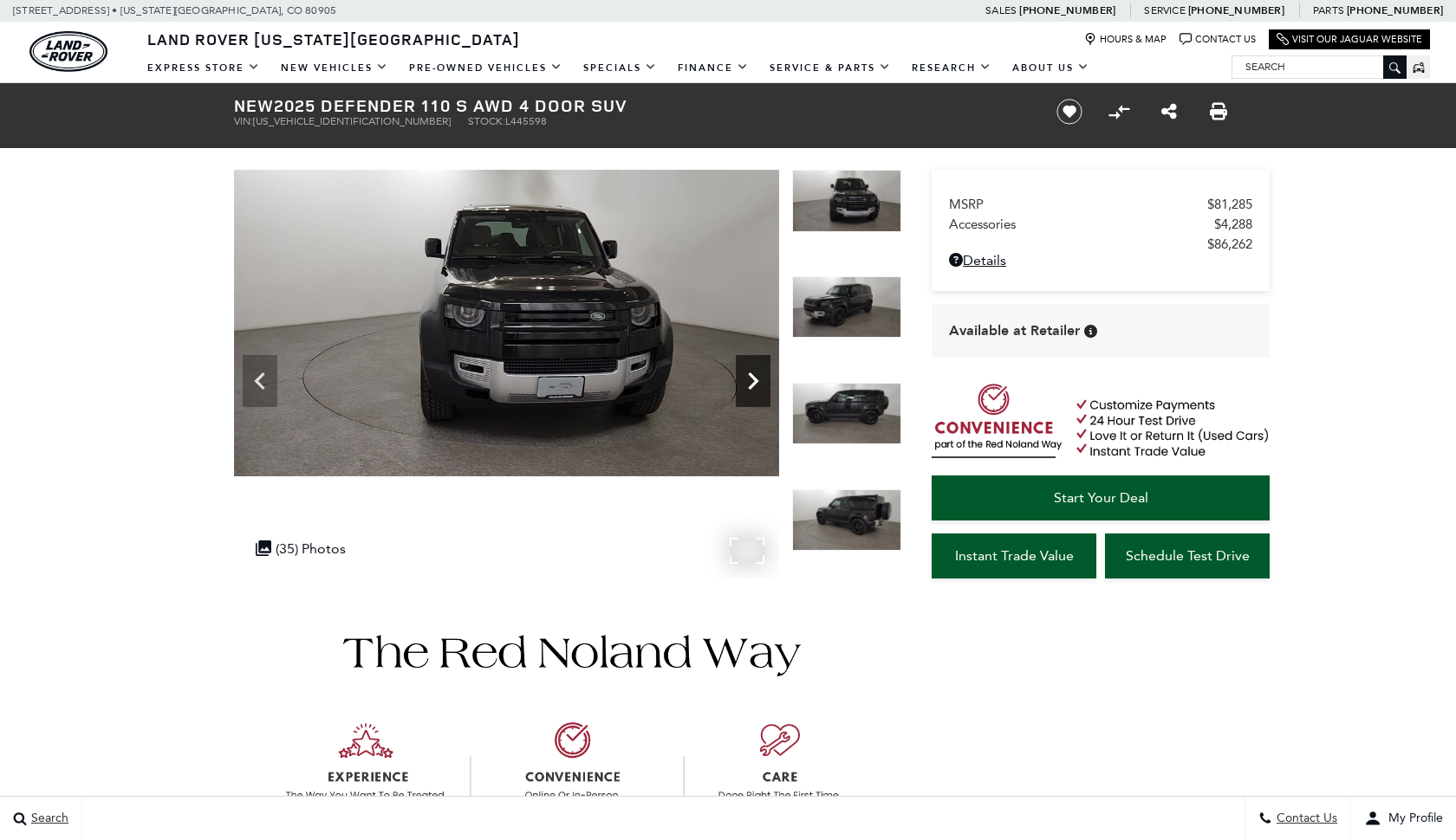
click at [756, 383] on icon "Next" at bounding box center [753, 380] width 10 height 18
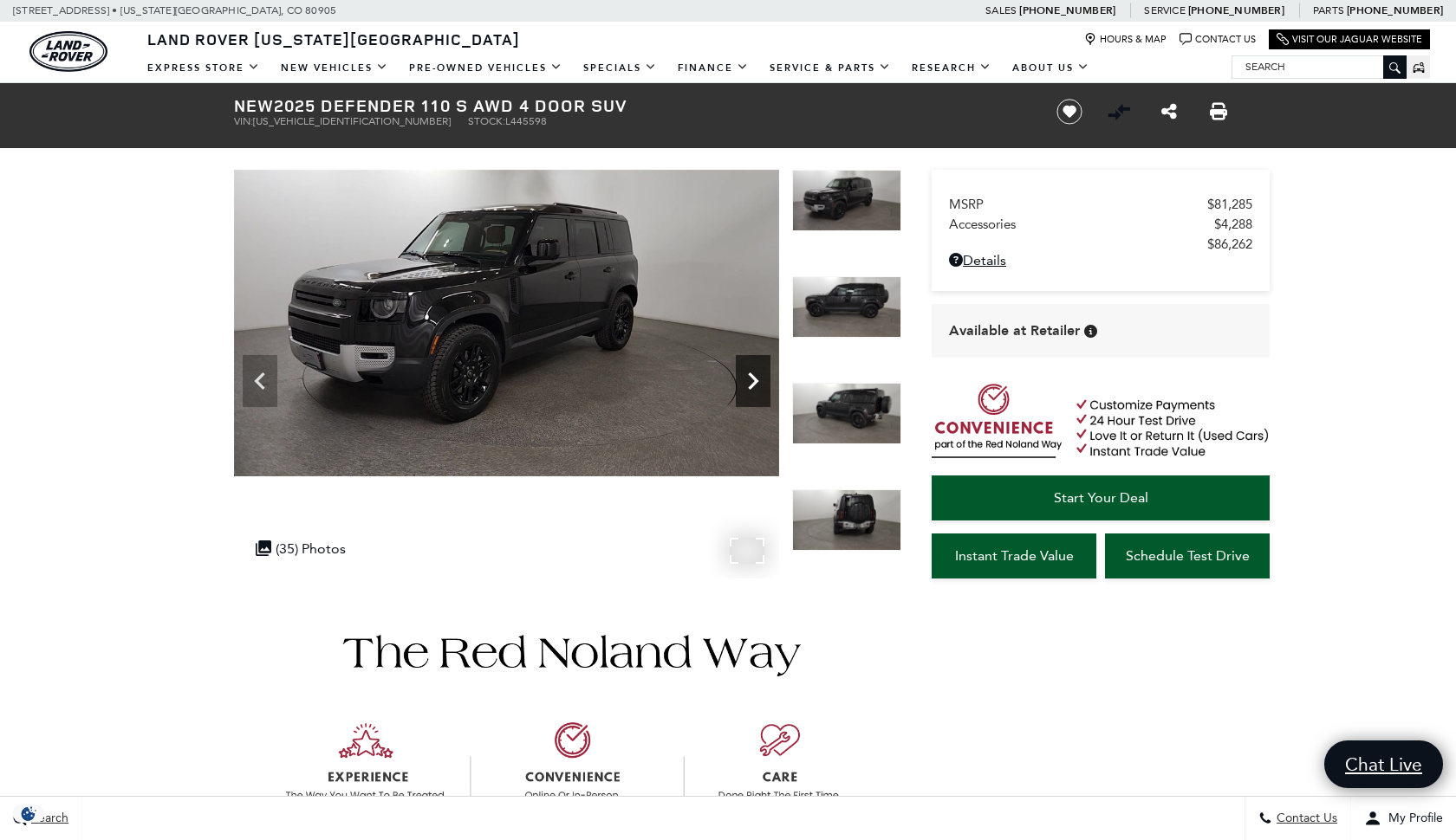
click at [755, 381] on icon "Next" at bounding box center [753, 380] width 10 height 18
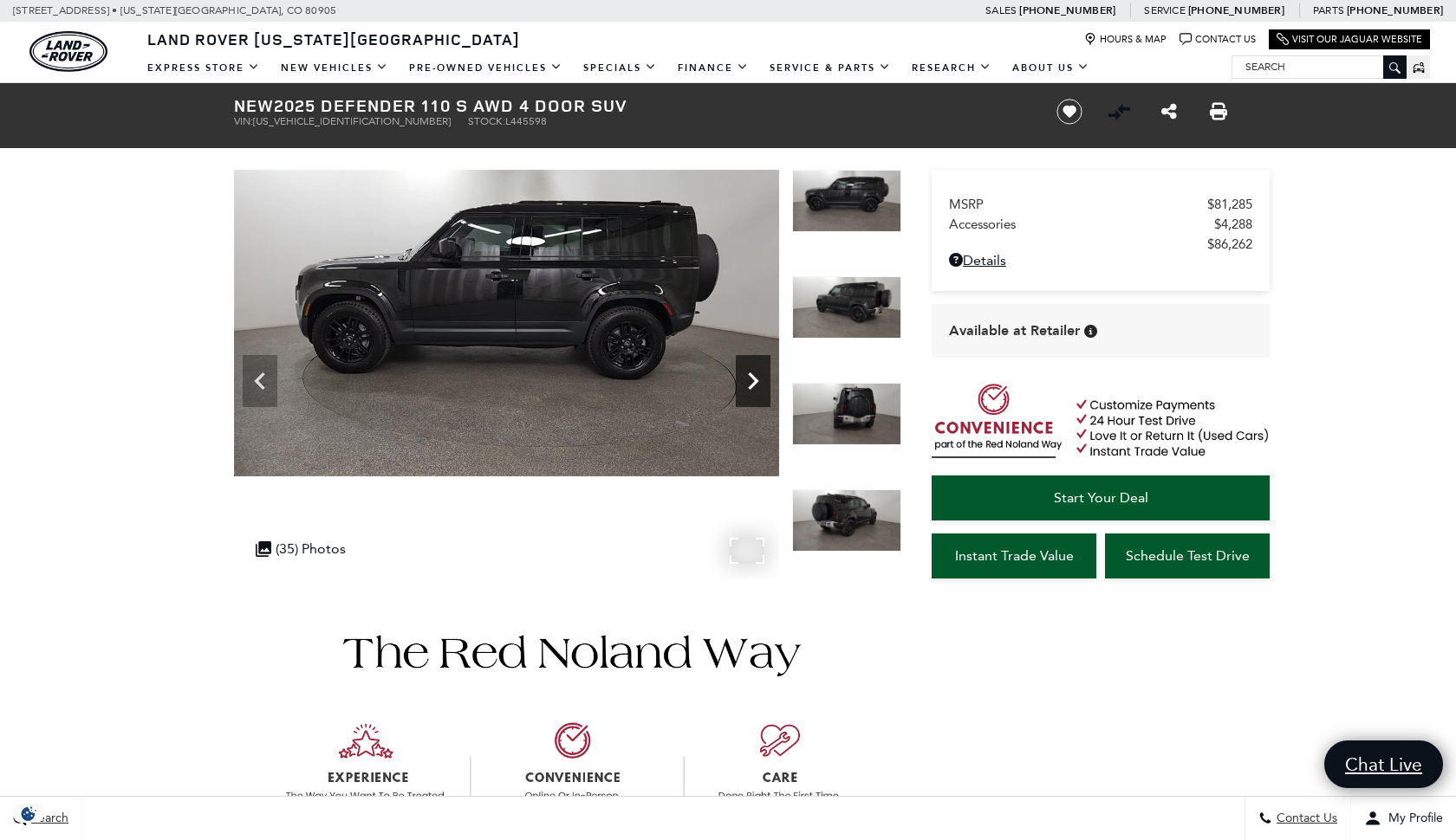
click at [755, 381] on icon "Next" at bounding box center [753, 380] width 10 height 18
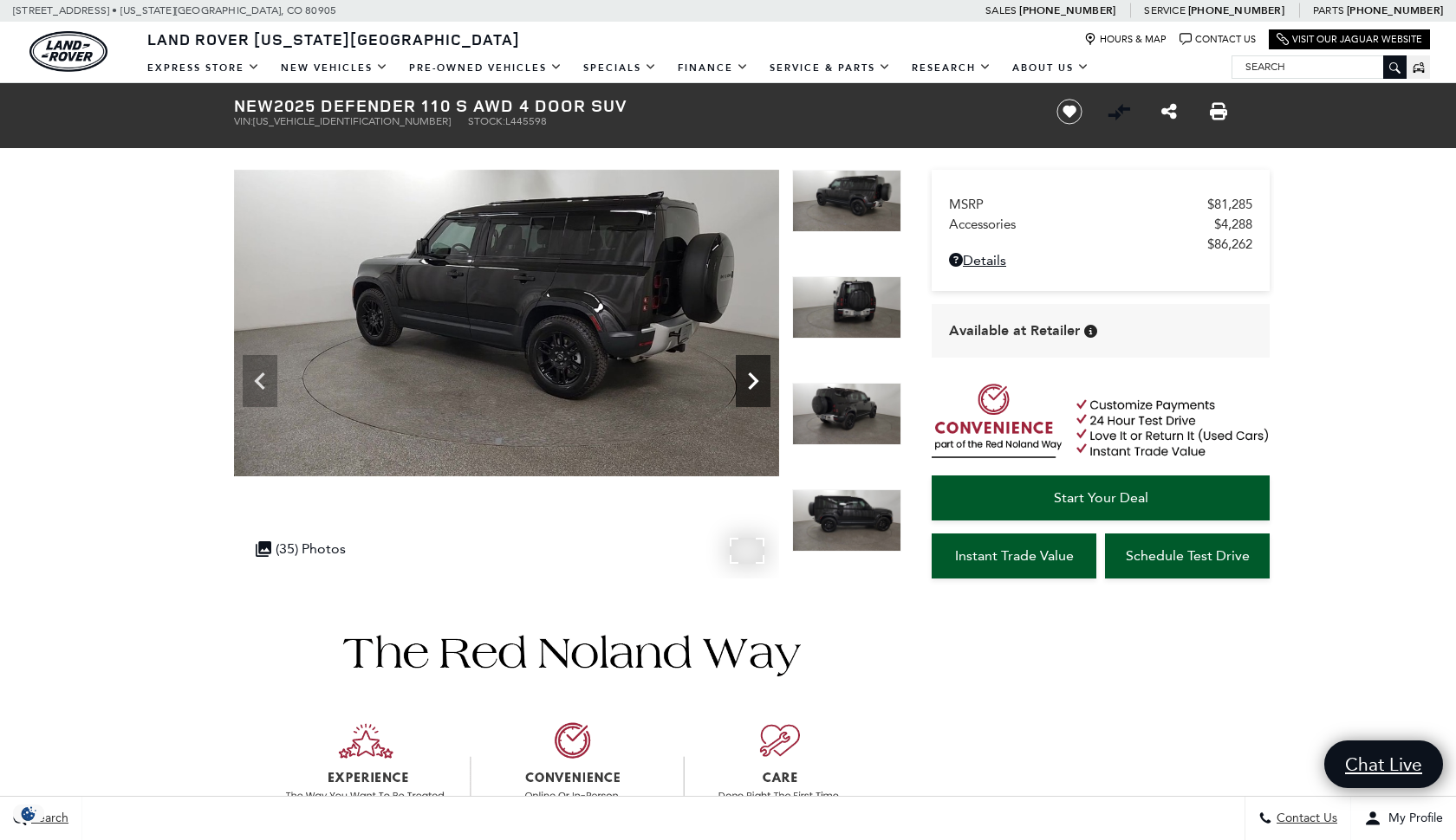
click at [756, 381] on icon "Next" at bounding box center [753, 380] width 10 height 18
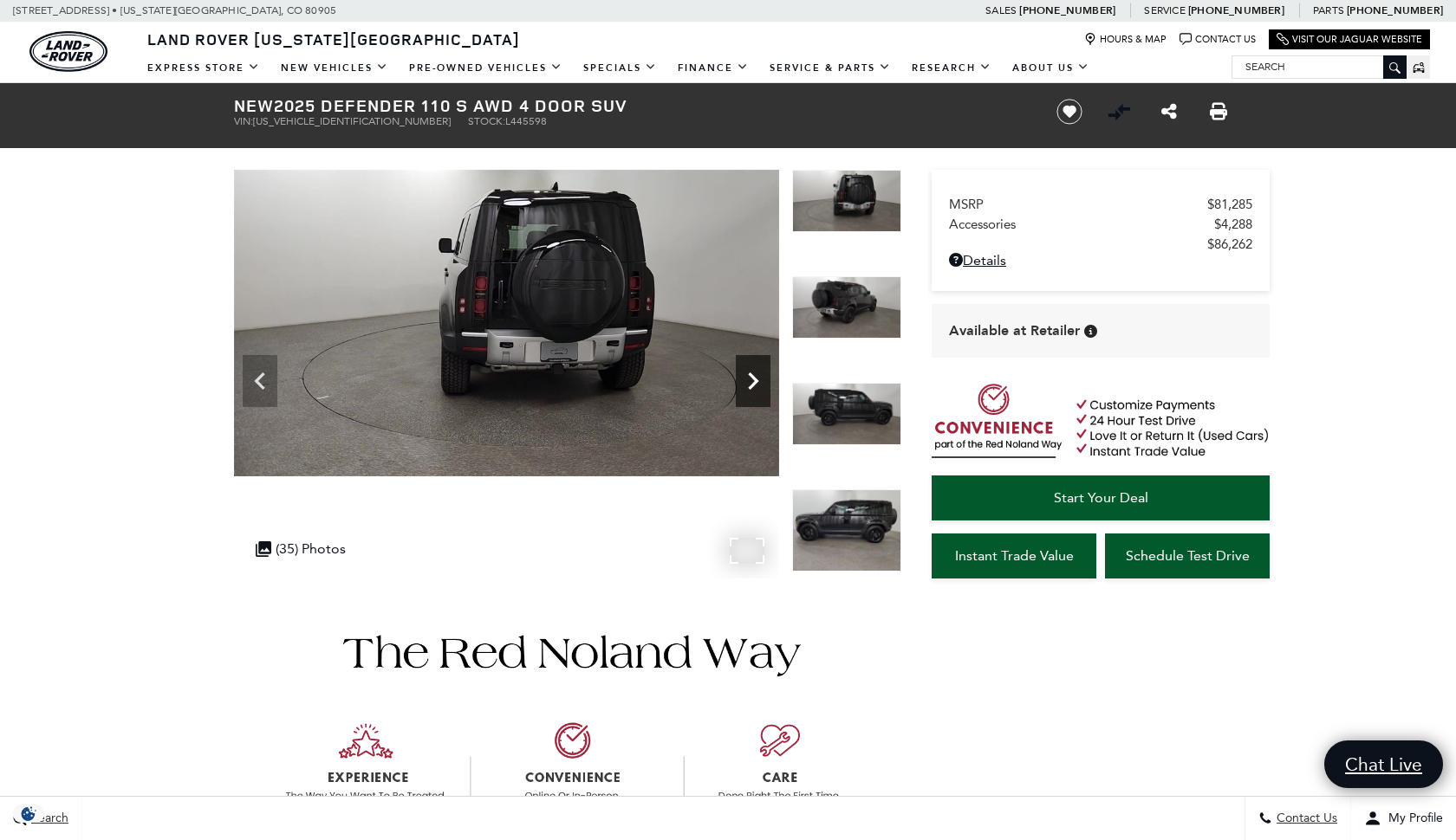
click at [756, 381] on icon "Next" at bounding box center [753, 380] width 10 height 18
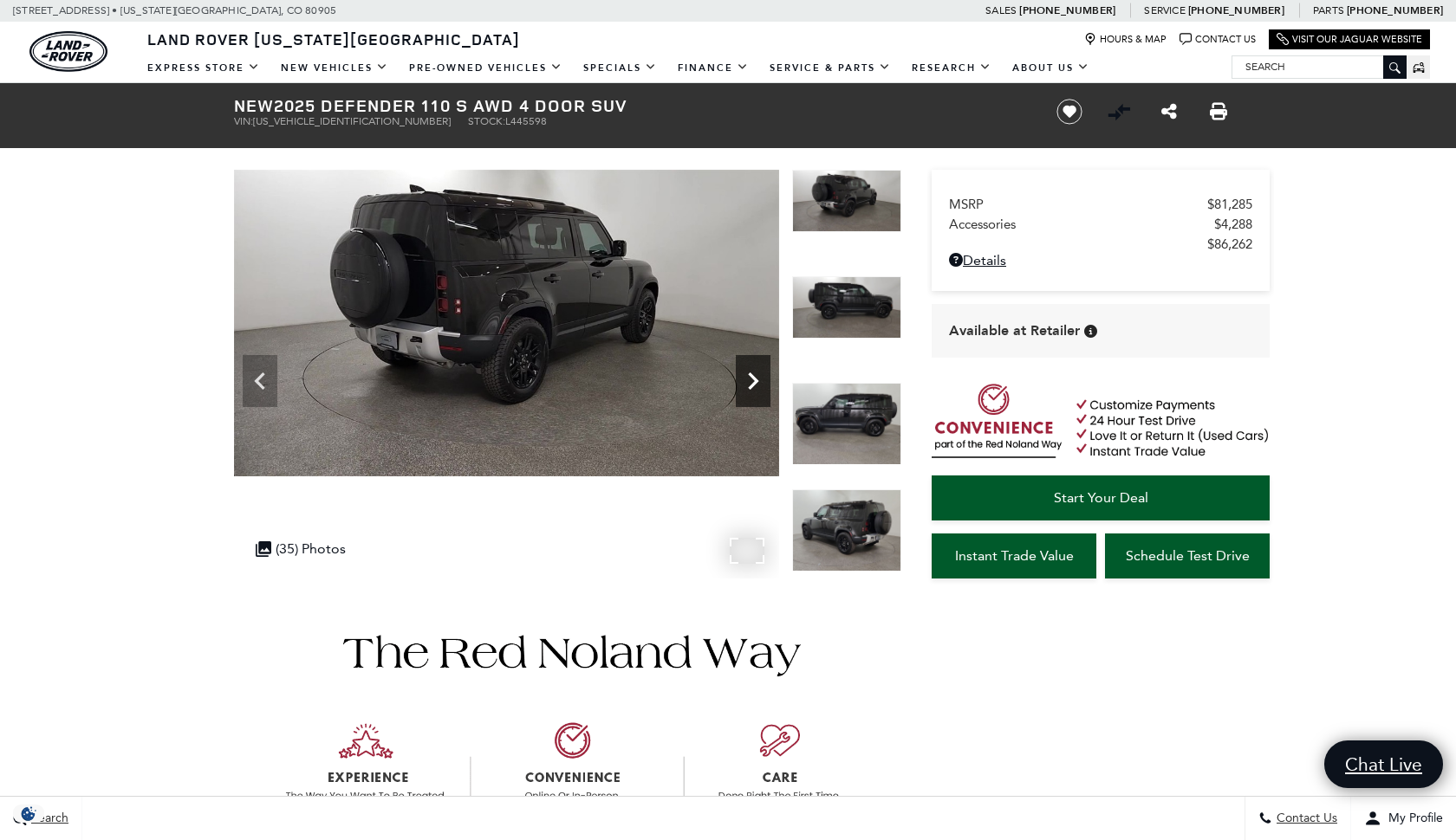
click at [756, 381] on icon "Next" at bounding box center [753, 380] width 10 height 18
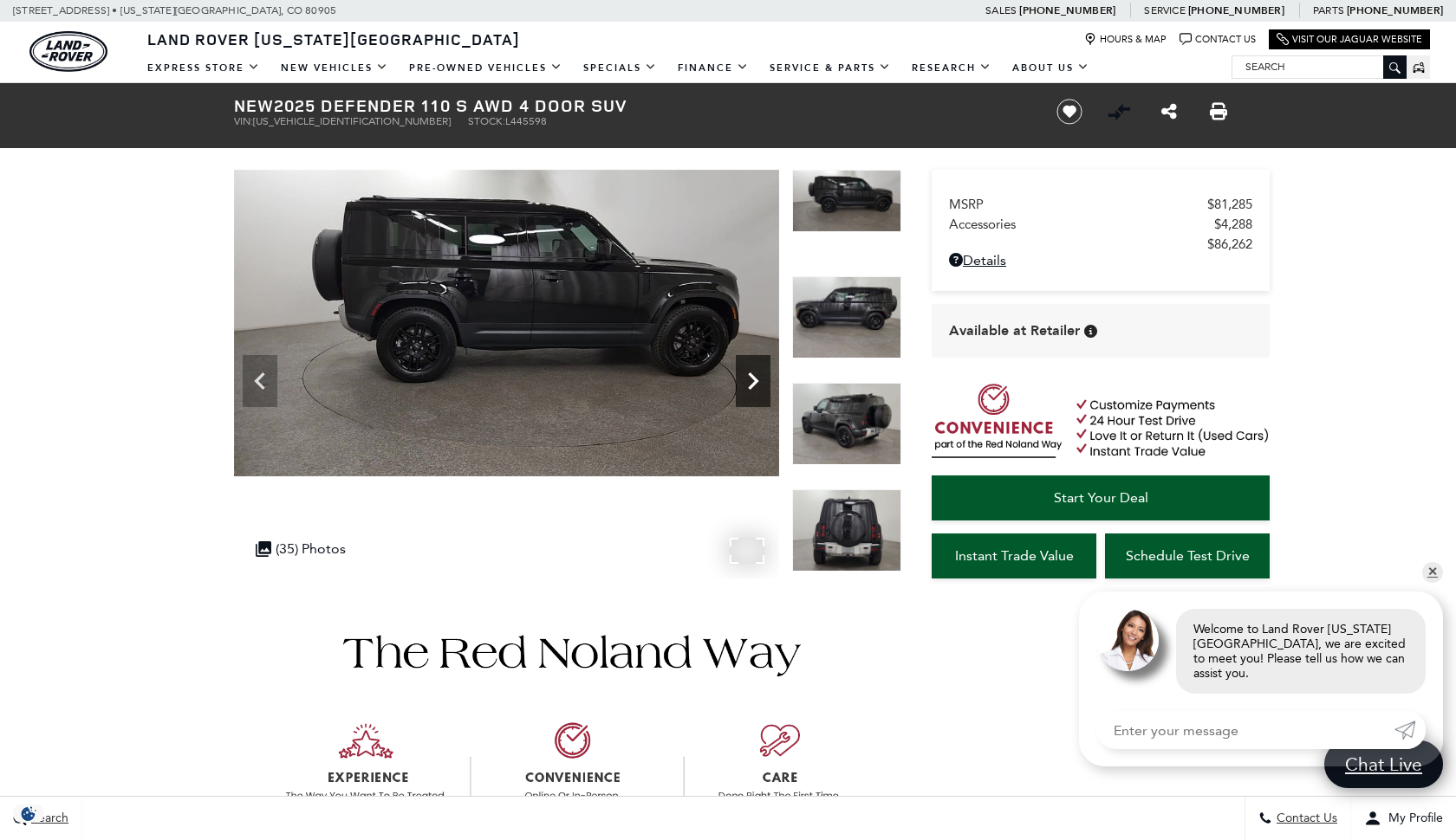
click at [756, 381] on icon "Next" at bounding box center [753, 380] width 10 height 18
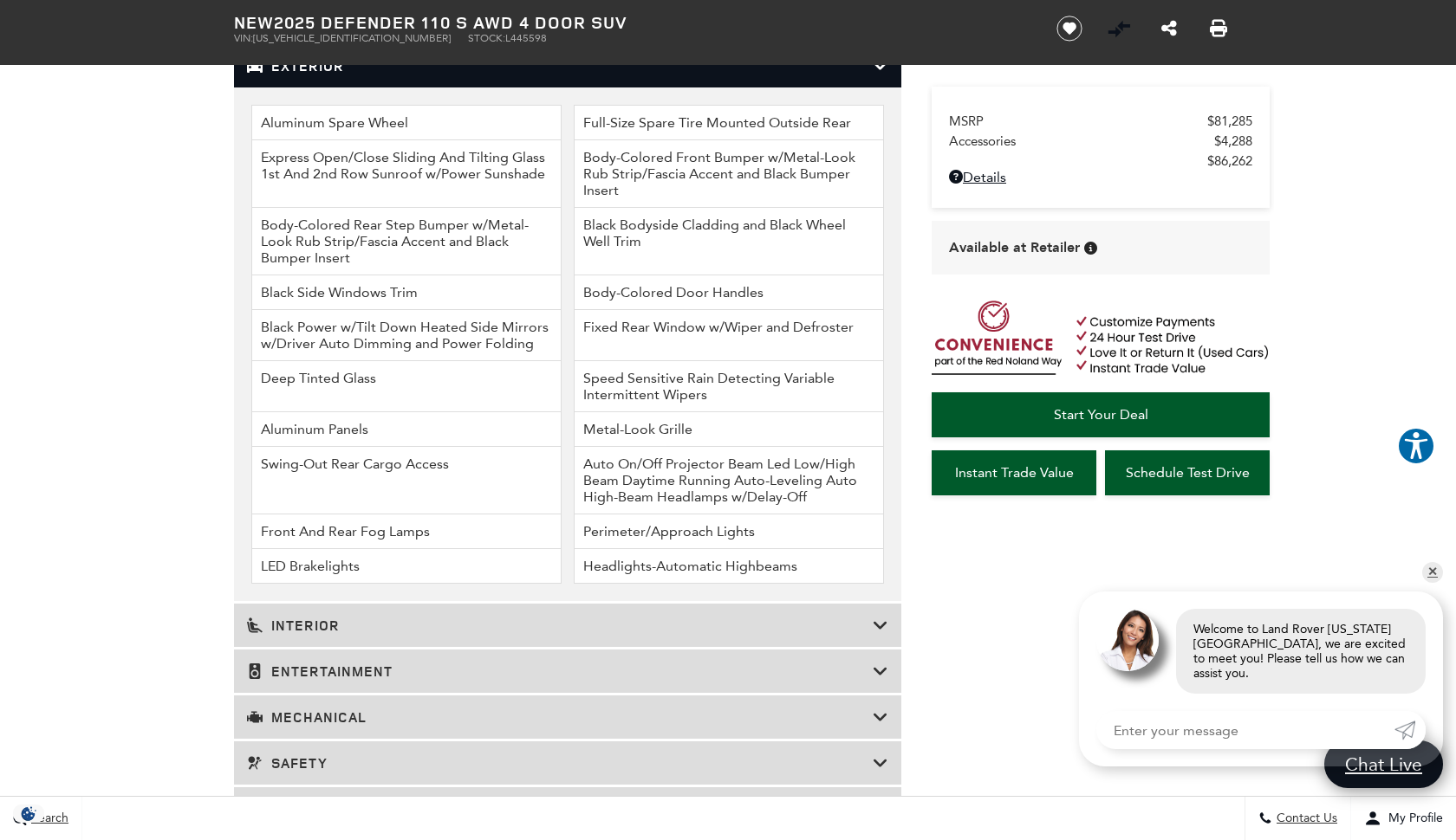
scroll to position [2464, 0]
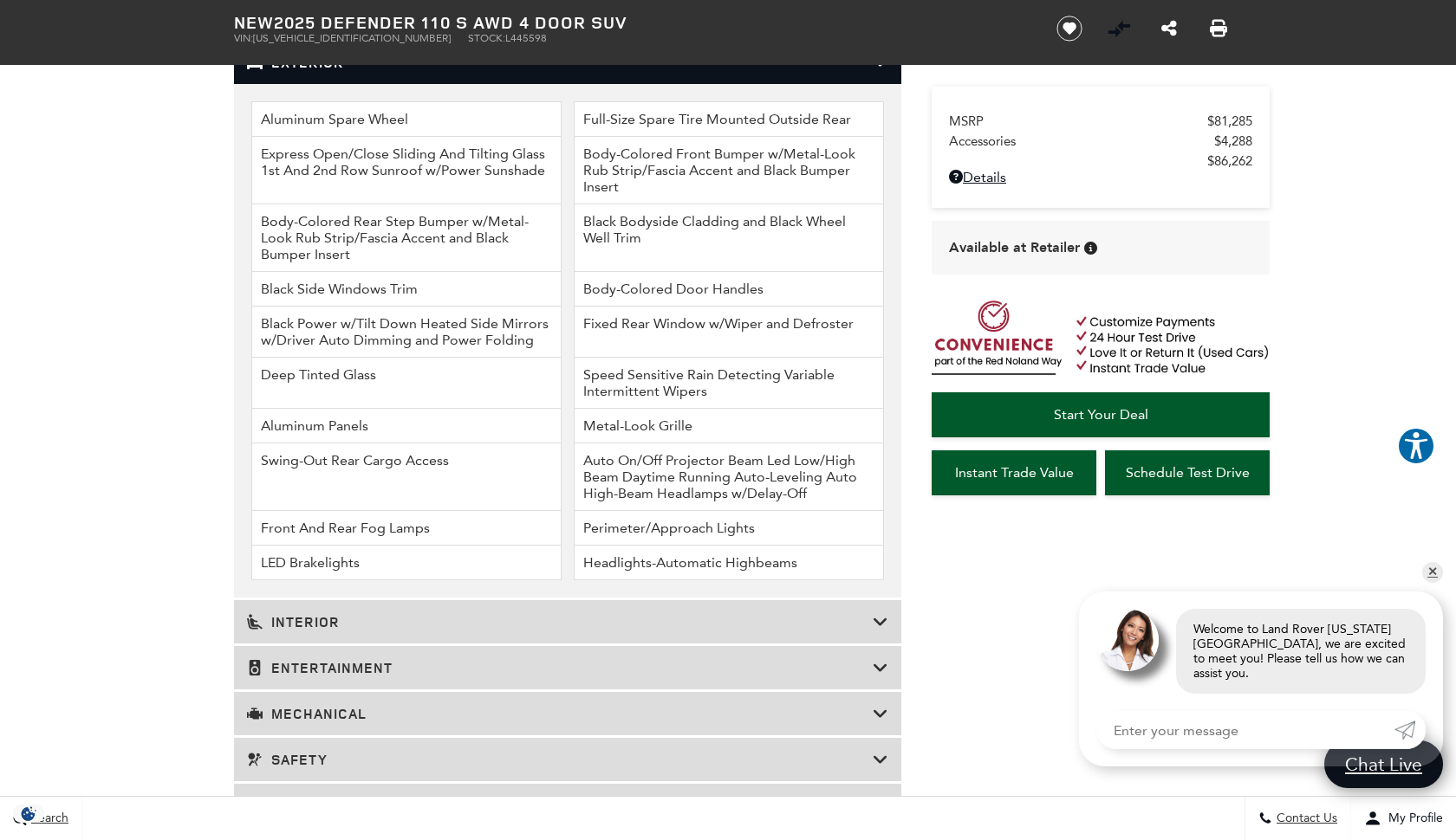
click at [821, 631] on h3 "Interior" at bounding box center [559, 621] width 625 height 18
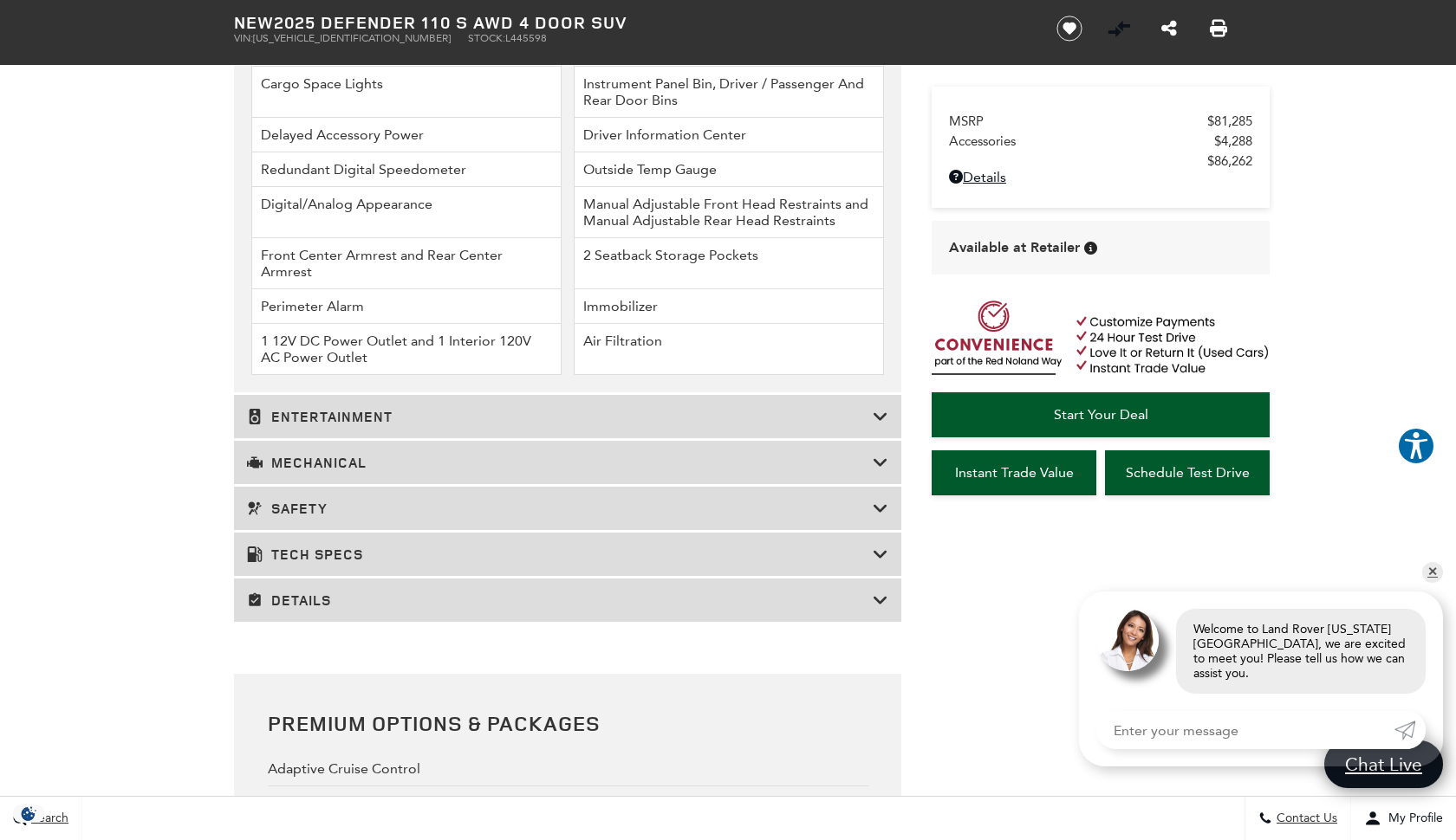
scroll to position [3172, 0]
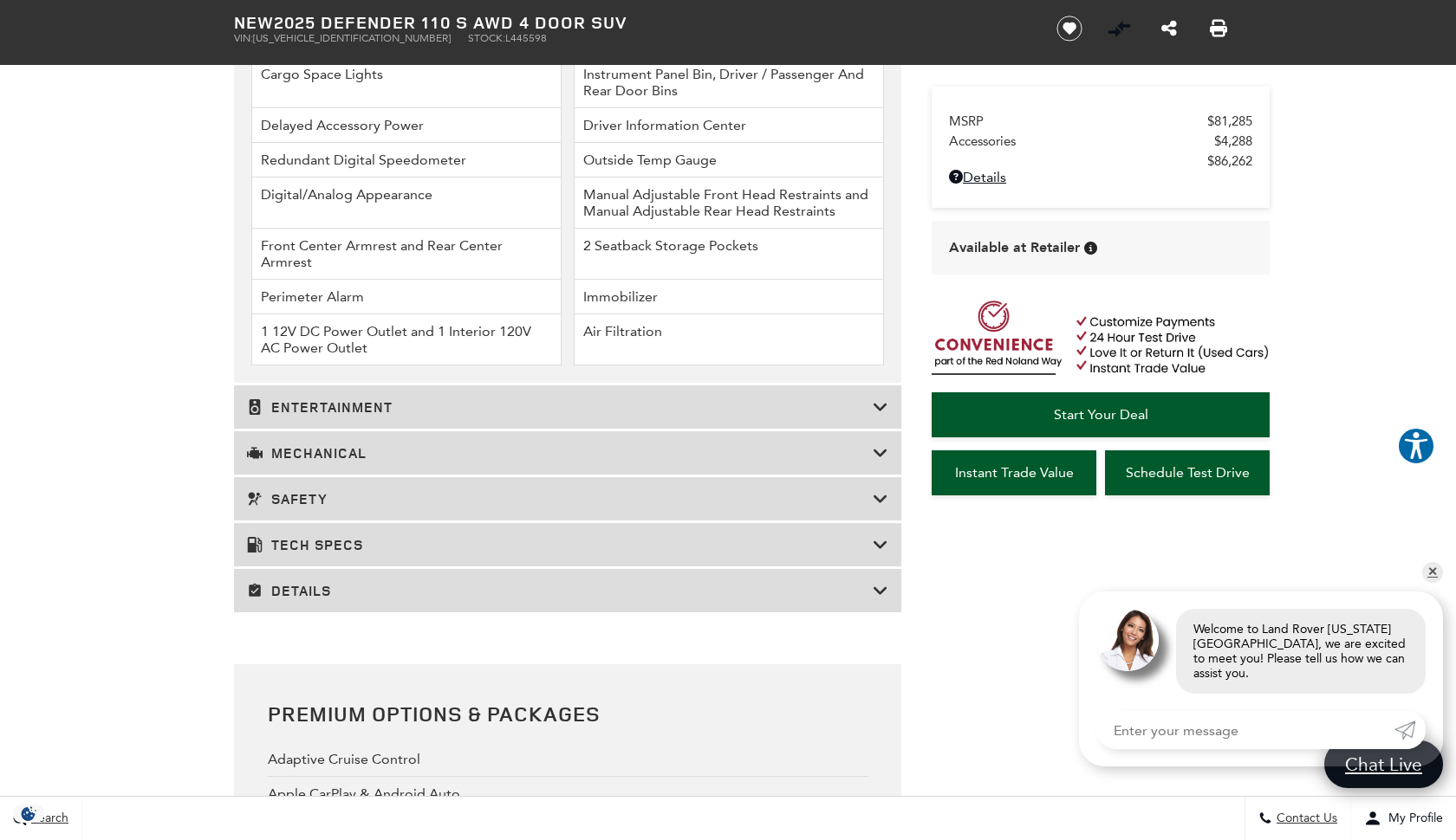
click at [878, 474] on div "Mechanical" at bounding box center [567, 453] width 667 height 44
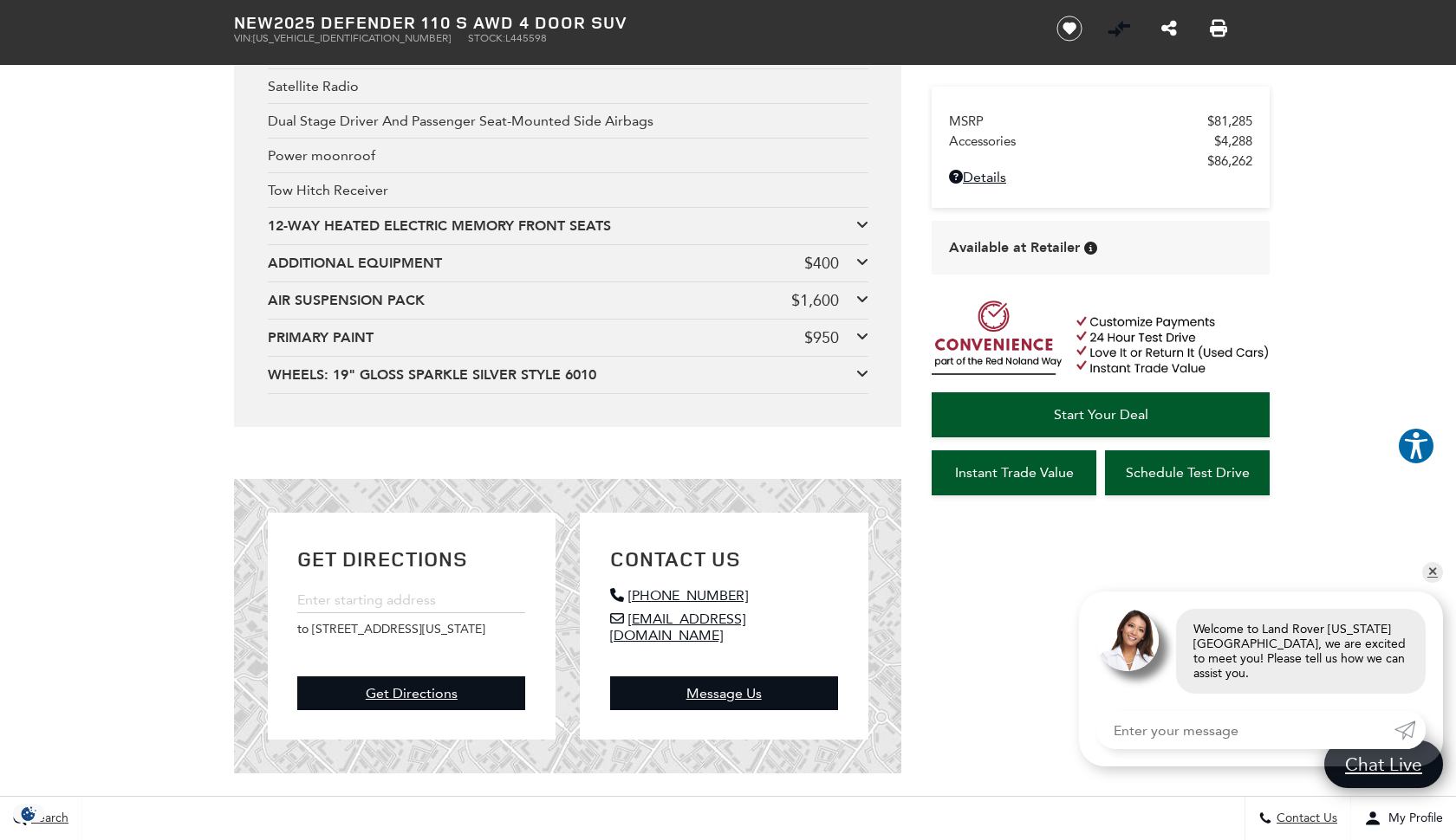
scroll to position [3952, 0]
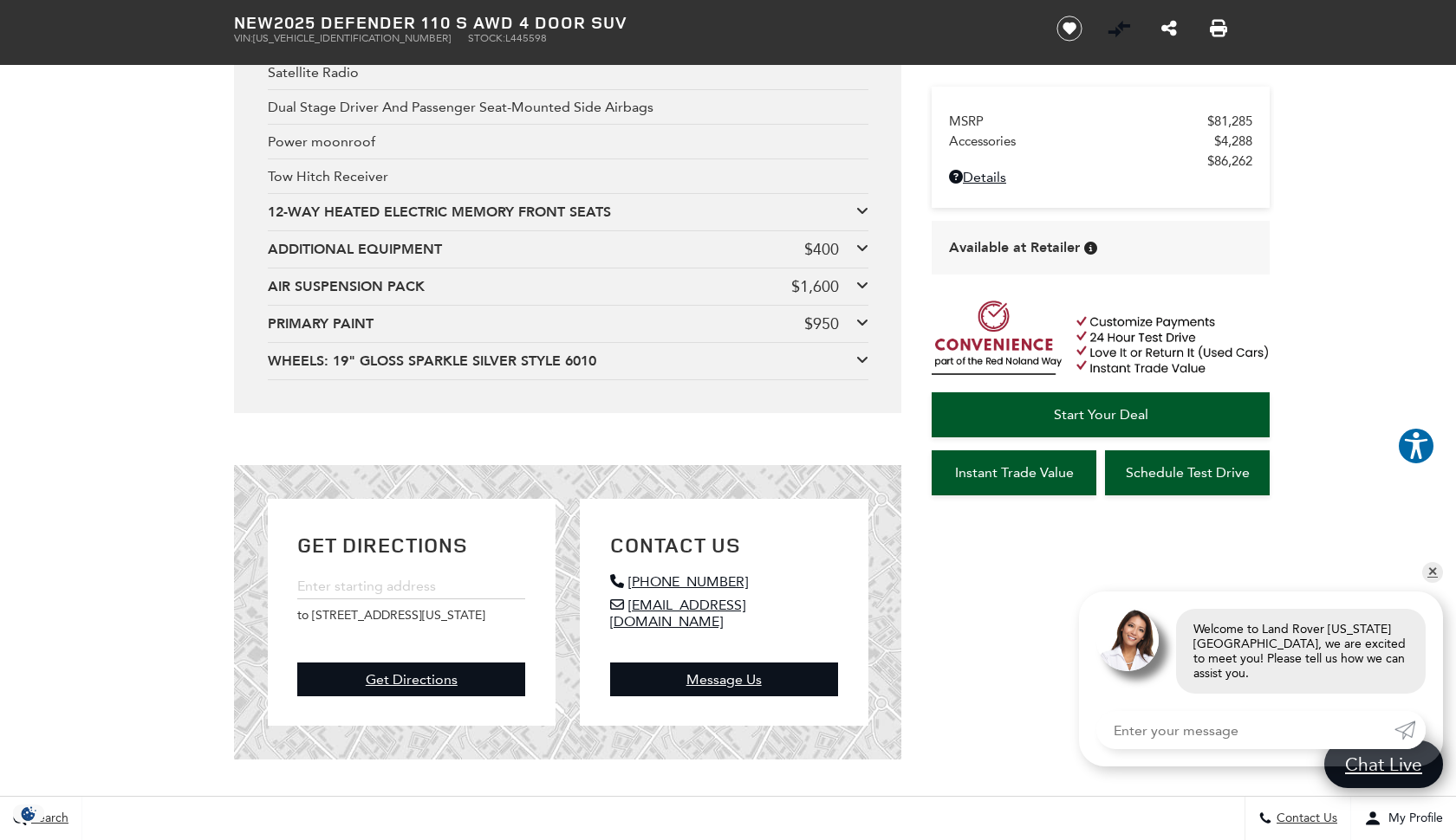
click at [861, 255] on icon at bounding box center [862, 247] width 12 height 14
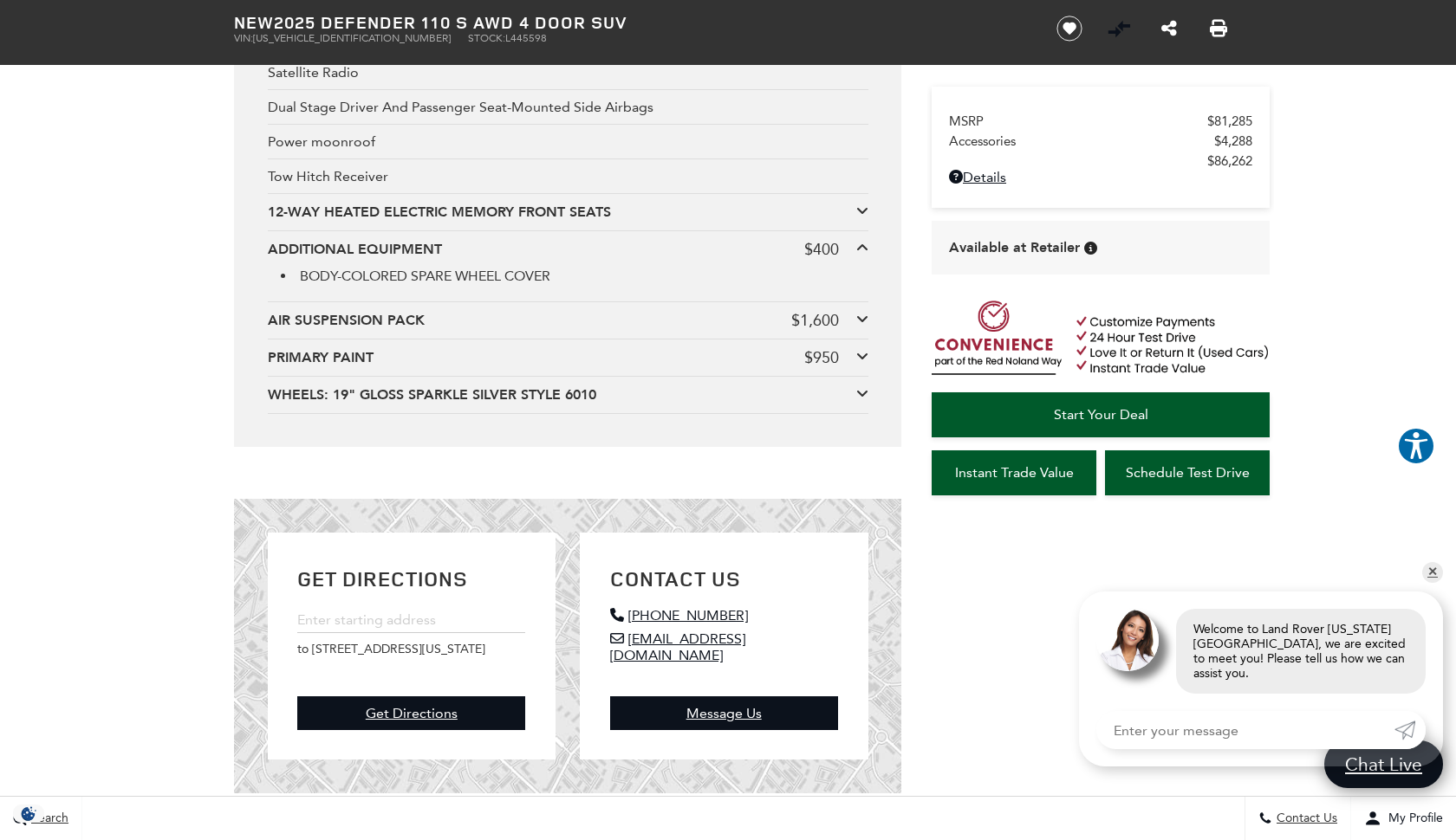
click at [858, 218] on icon at bounding box center [862, 210] width 12 height 14
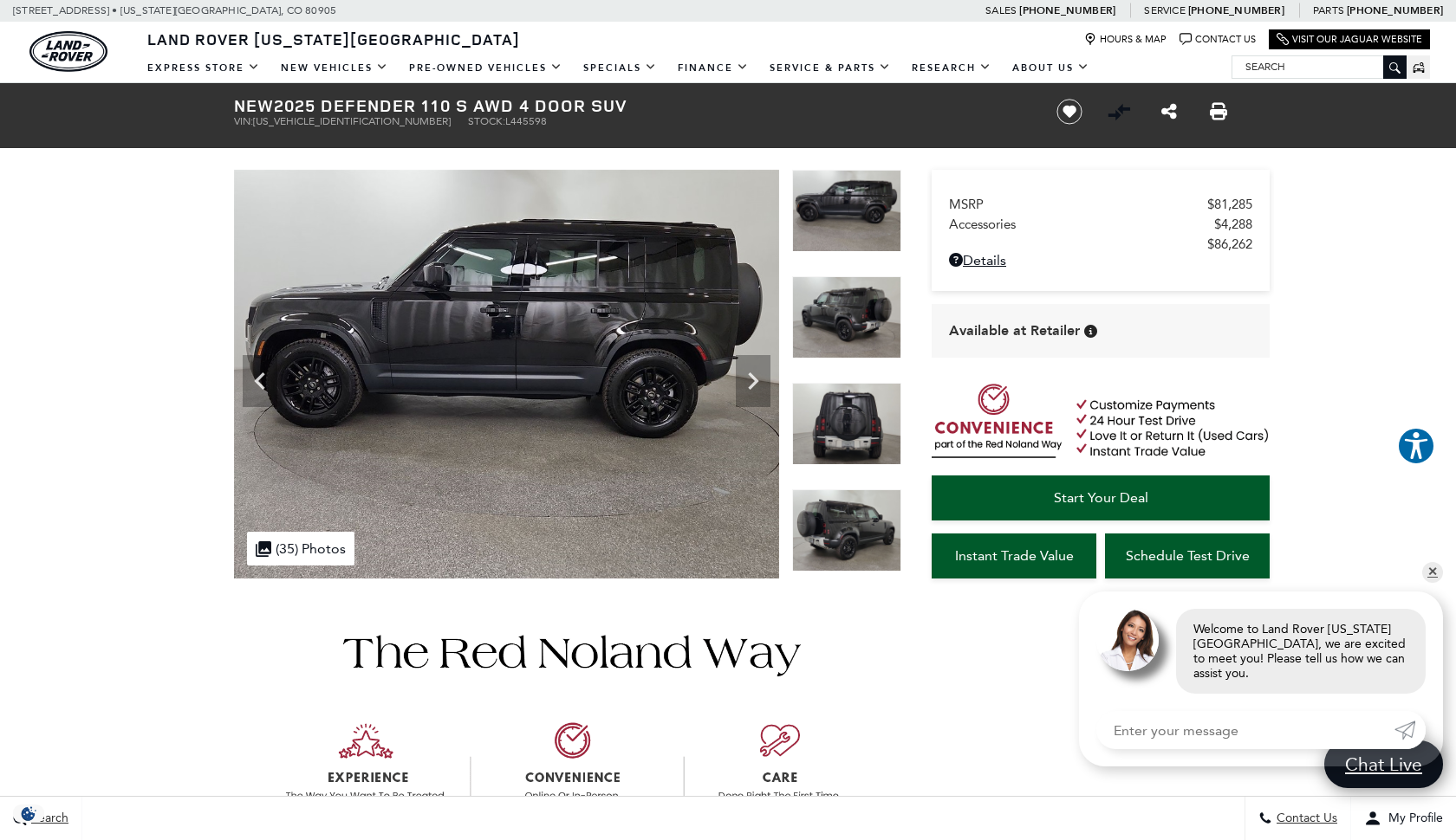
scroll to position [0, 0]
